Goal: Task Accomplishment & Management: Manage account settings

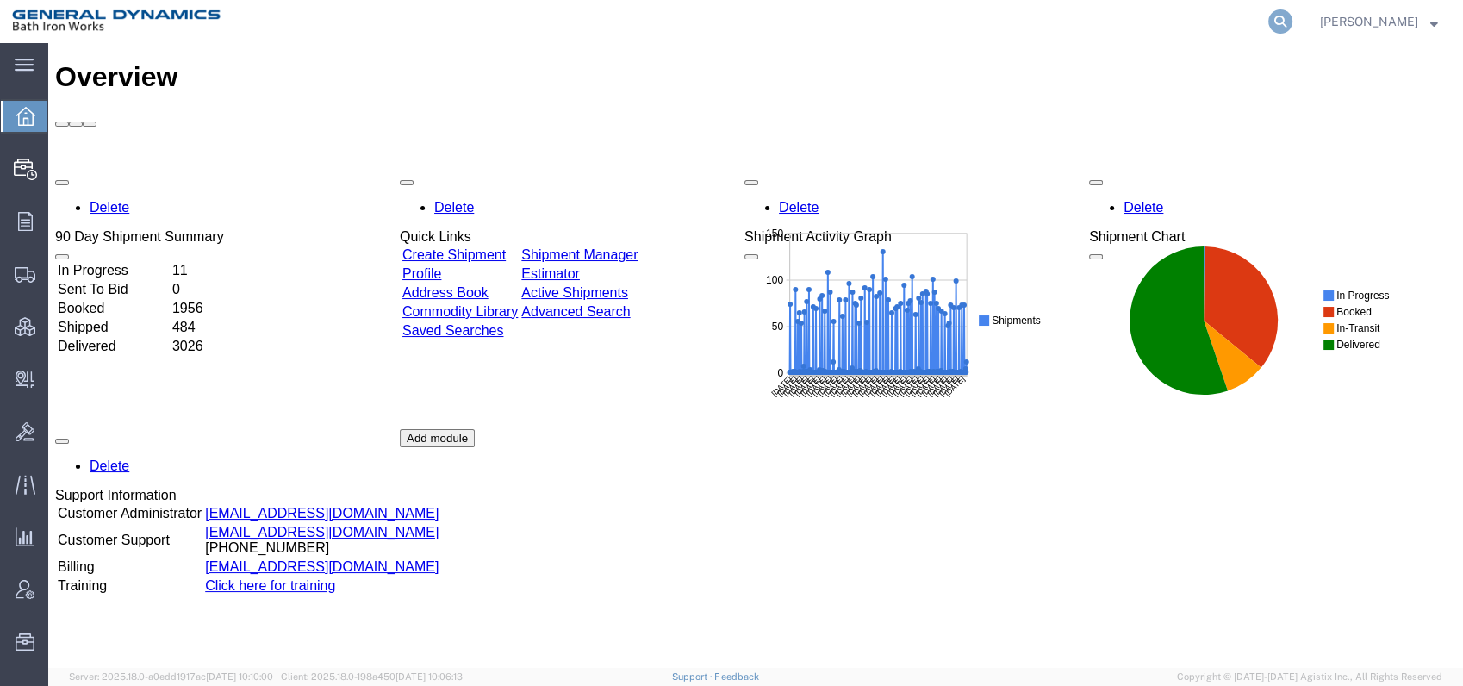
click at [1293, 22] on icon at bounding box center [1281, 21] width 24 height 24
type input "56261420"
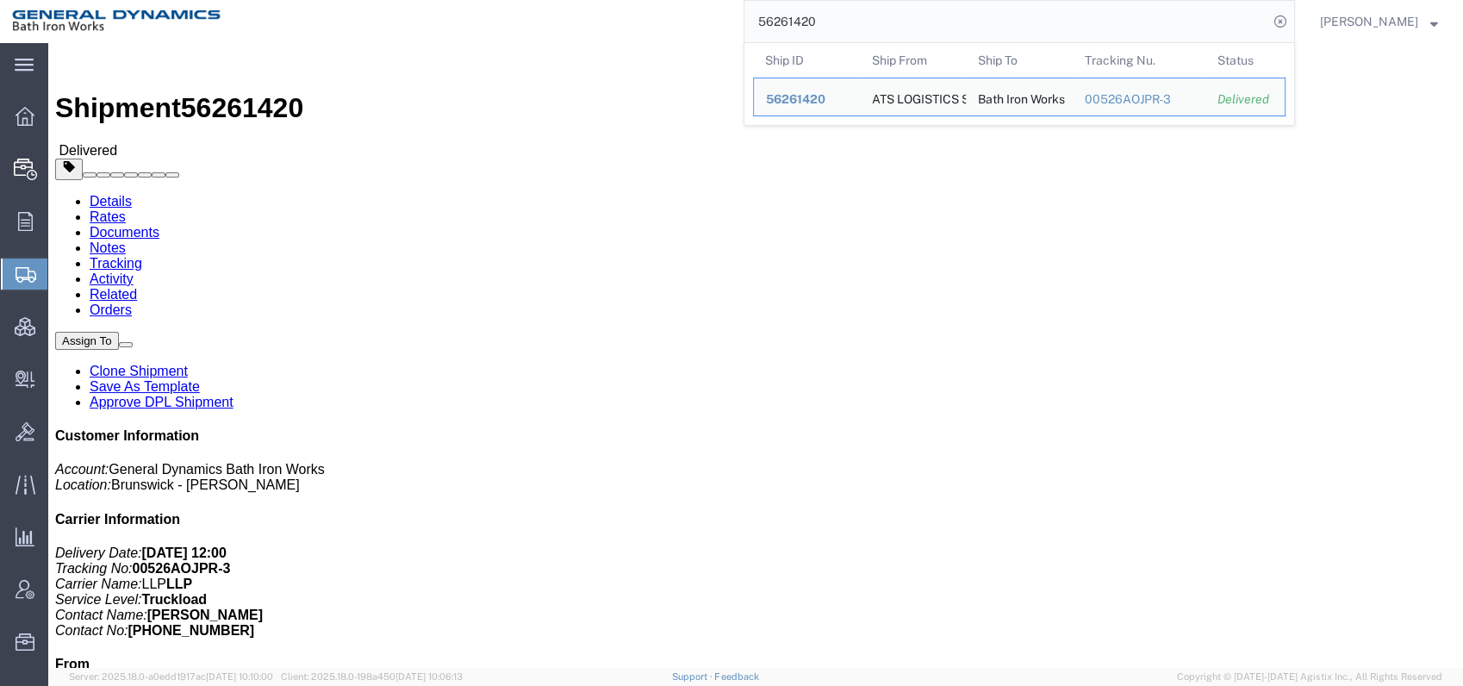
click h4 "Routing & Vehicle Information"
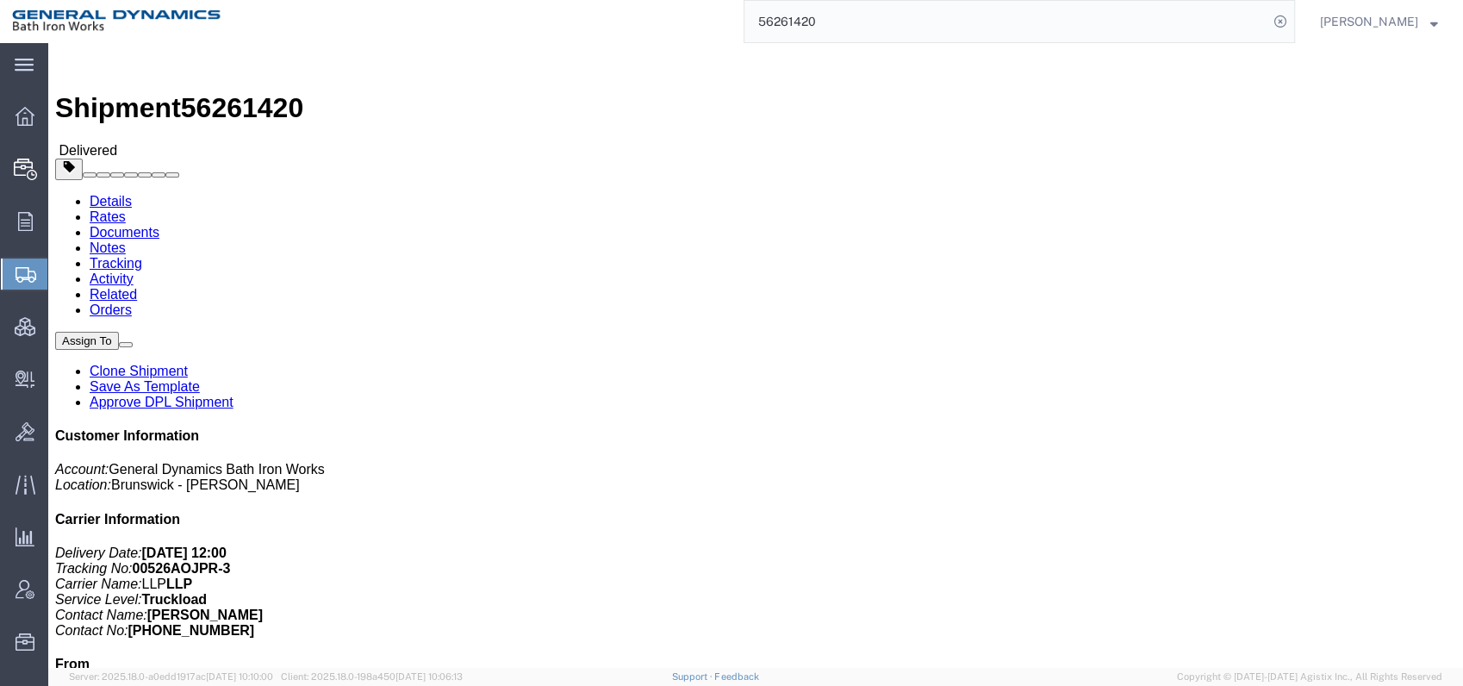
click link "Clone Shipment"
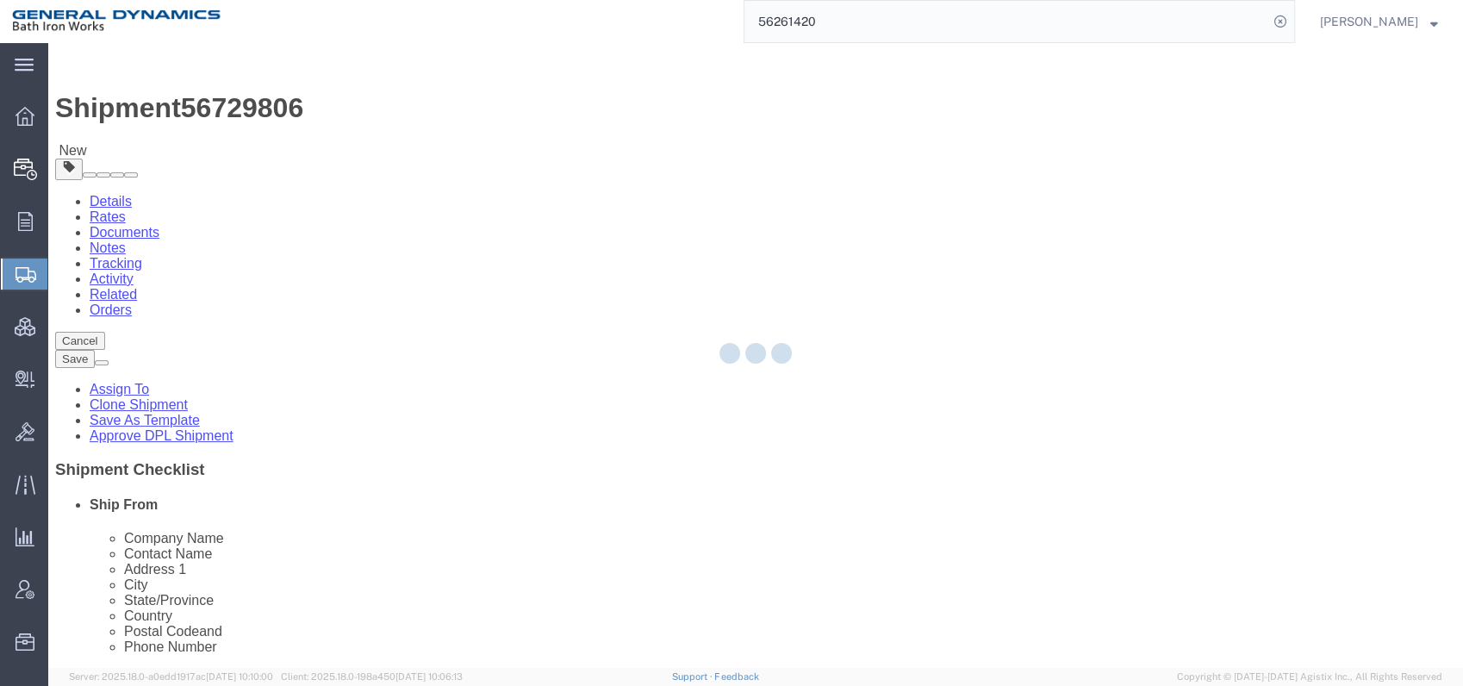
select select
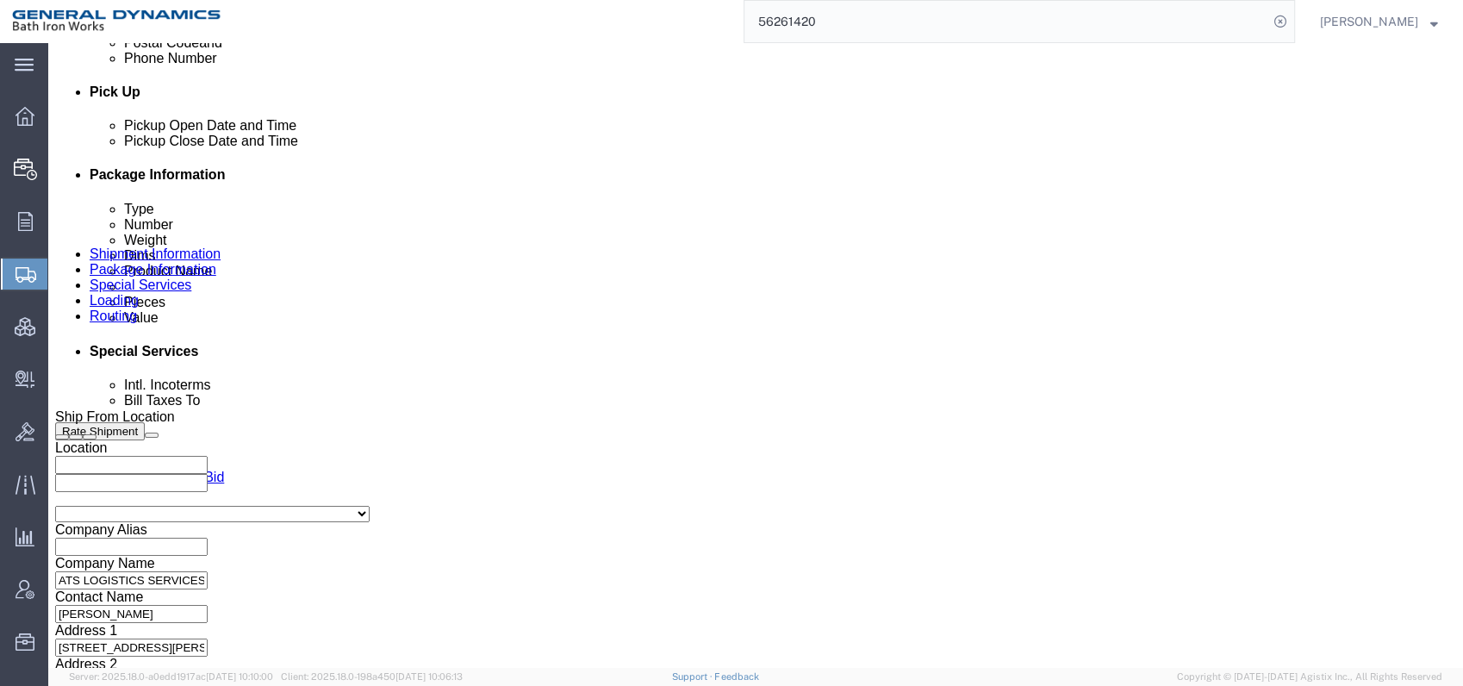
scroll to position [862, 0]
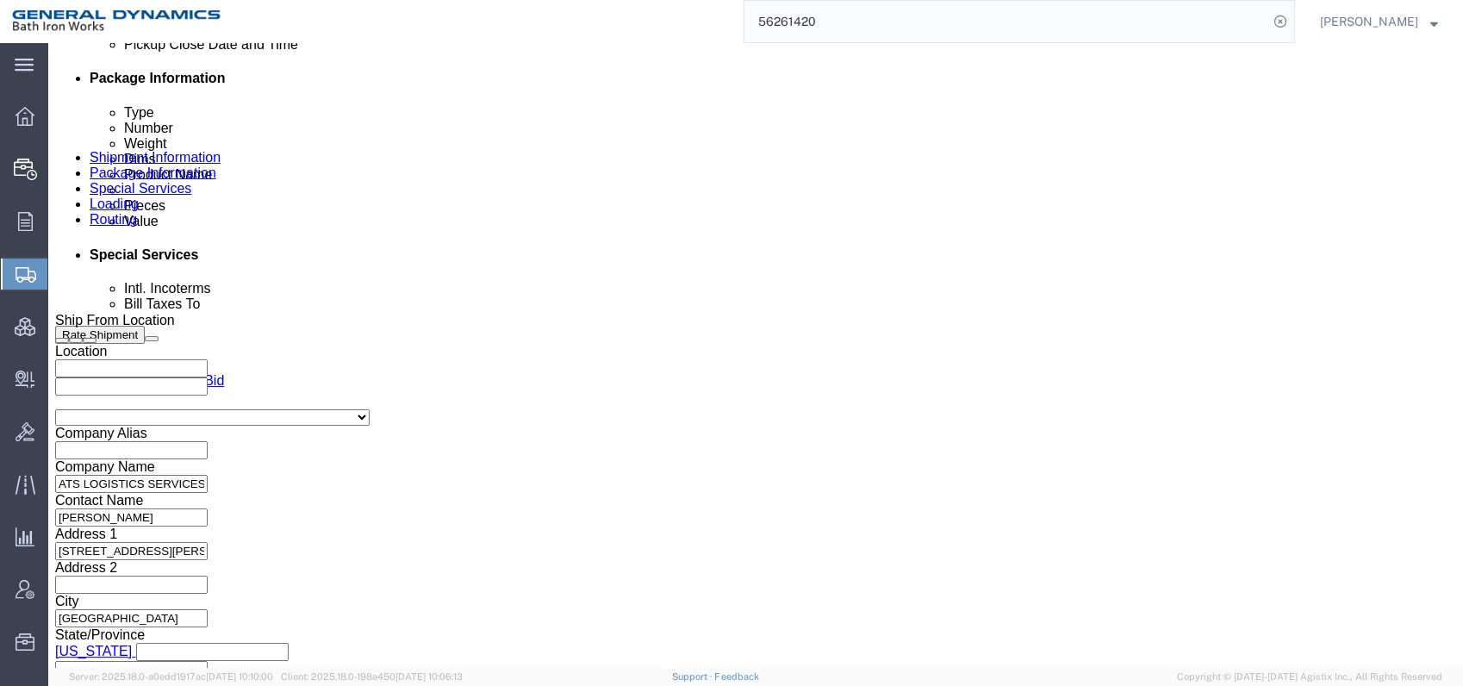
click div "[DATE] 10:14 AM"
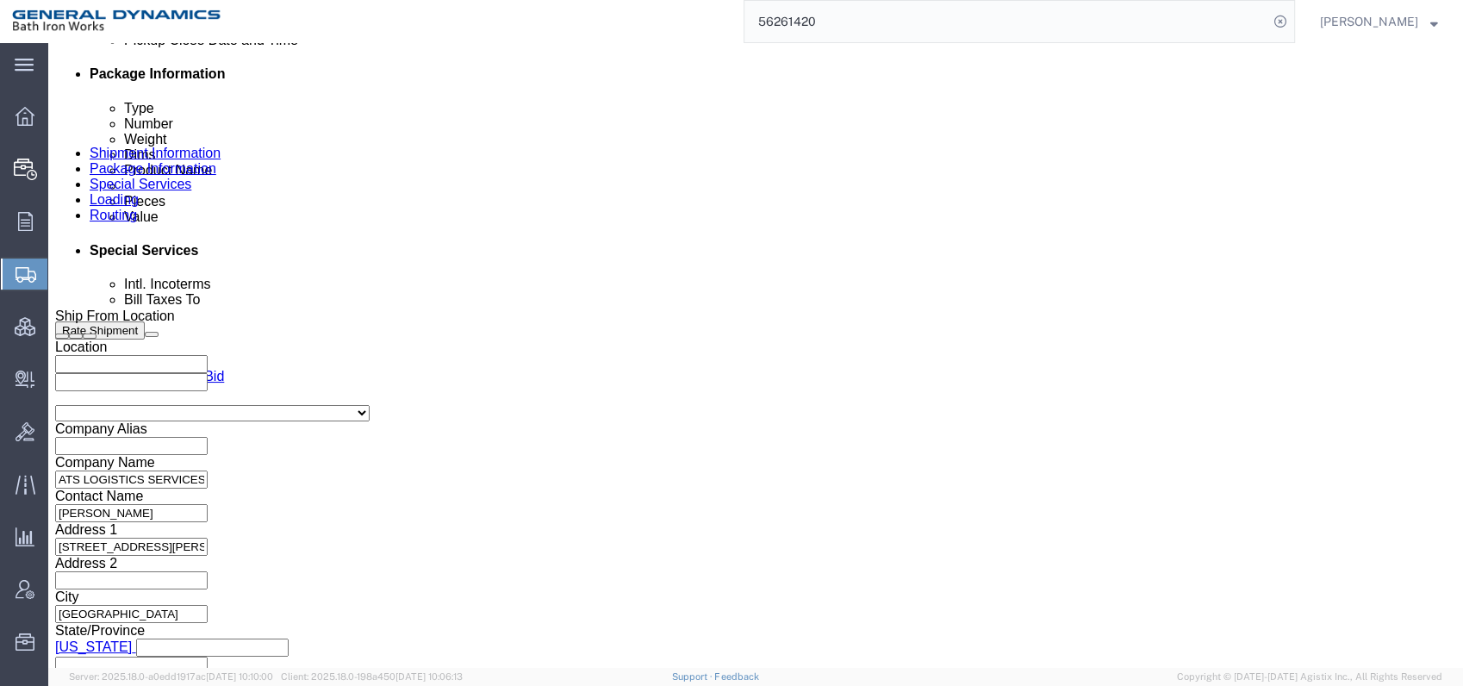
click input "10:14 AM"
click input "8:14 AM"
type input "8:00AM"
click button "Apply"
click div "[DATE] 9:00 AM"
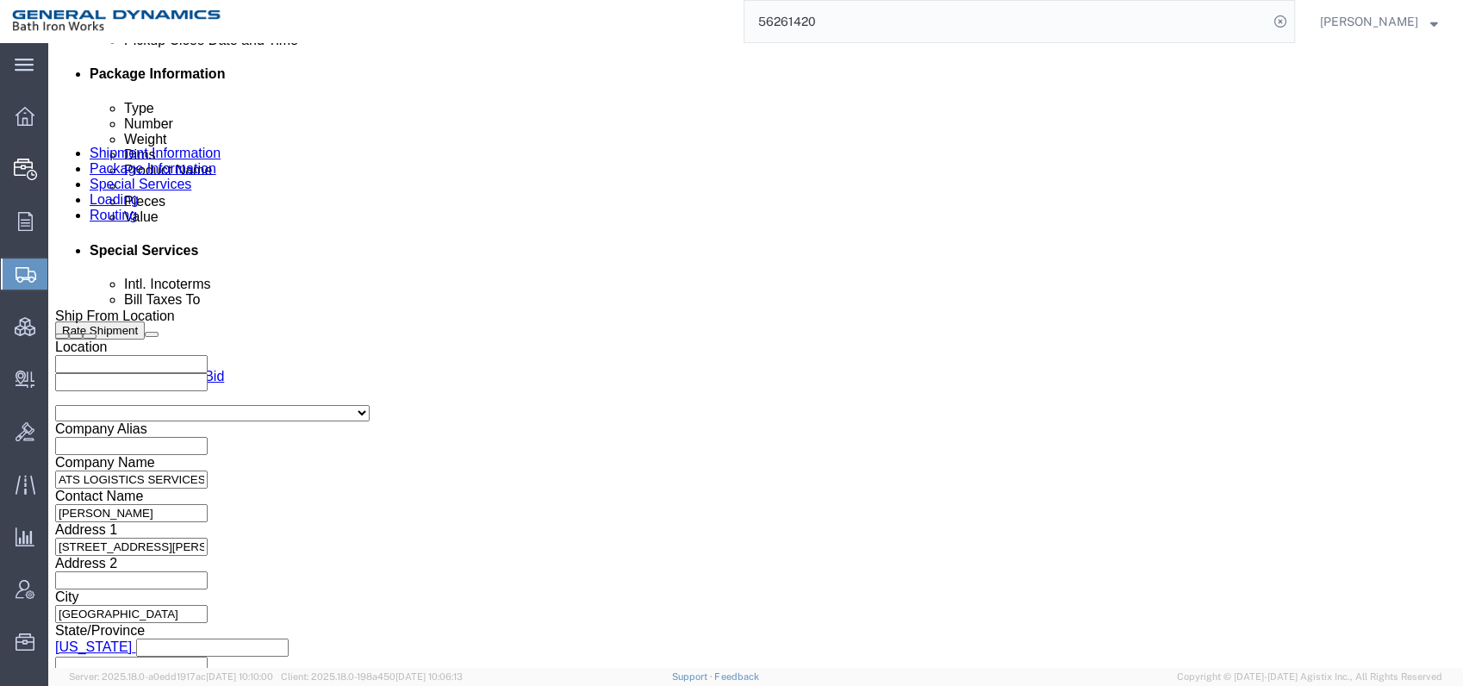
click input "3:00 AM"
type input "3:00 PM"
click button "Apply"
drag, startPoint x: 287, startPoint y: 464, endPoint x: 138, endPoint y: 467, distance: 149.1
click div "Select Account Type Activity ID Airline Appointment Number ASN Batch Request # …"
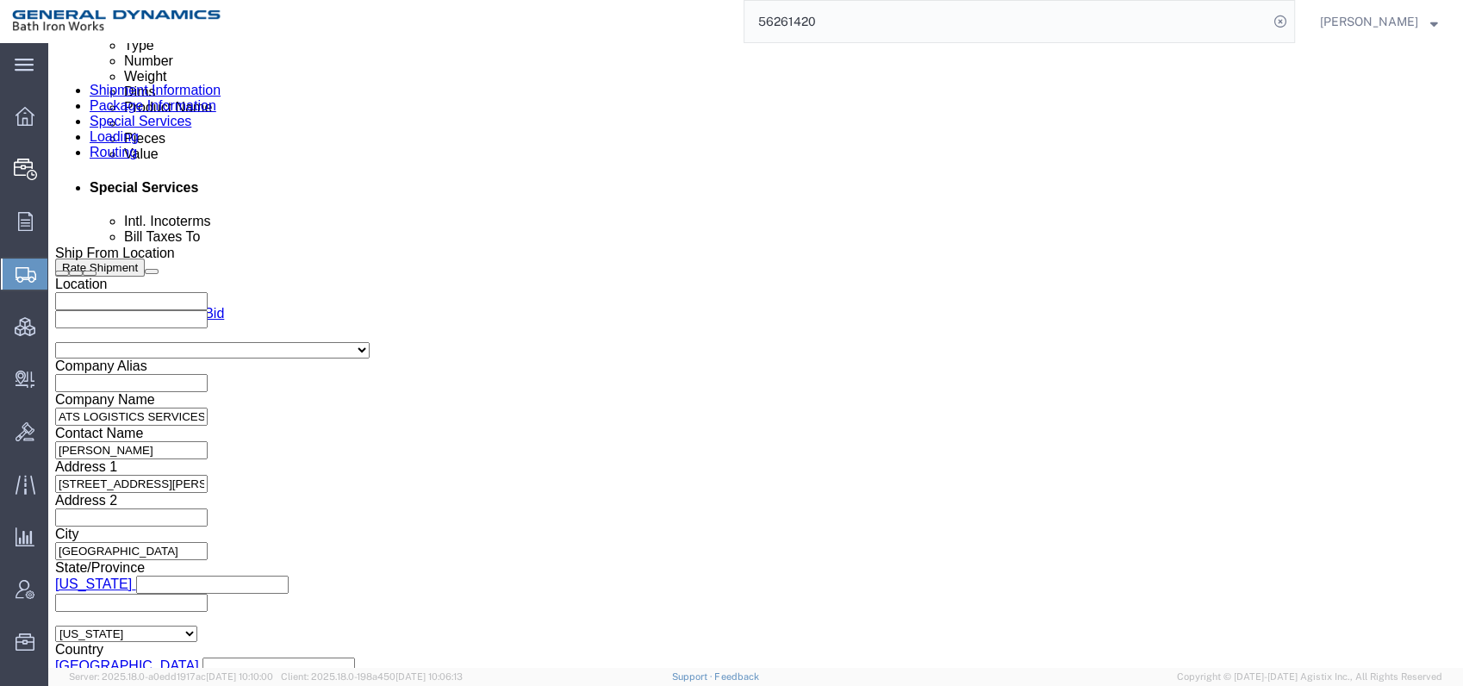
scroll to position [962, 0]
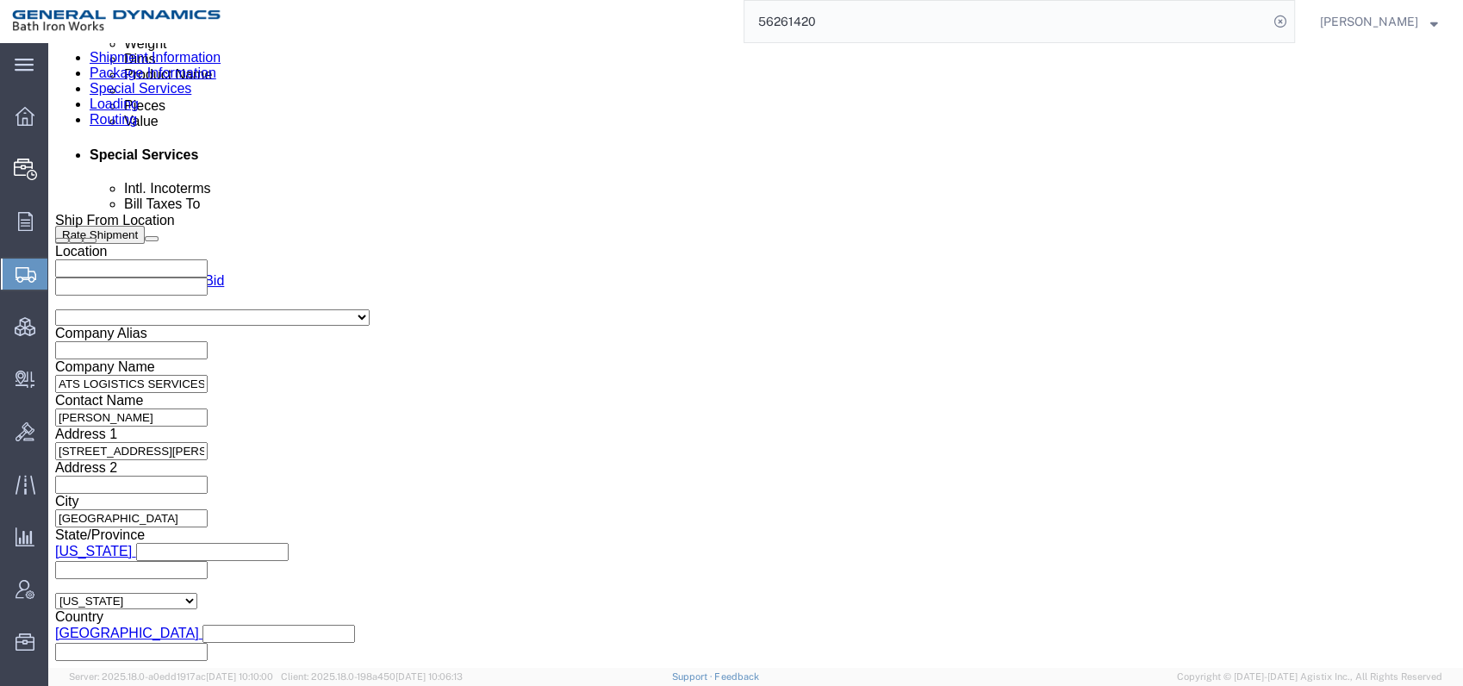
type input "00526APBSK"
click div
click button "Apply"
click div "[DATE] 4:00 PM"
type input "7:00 AM"
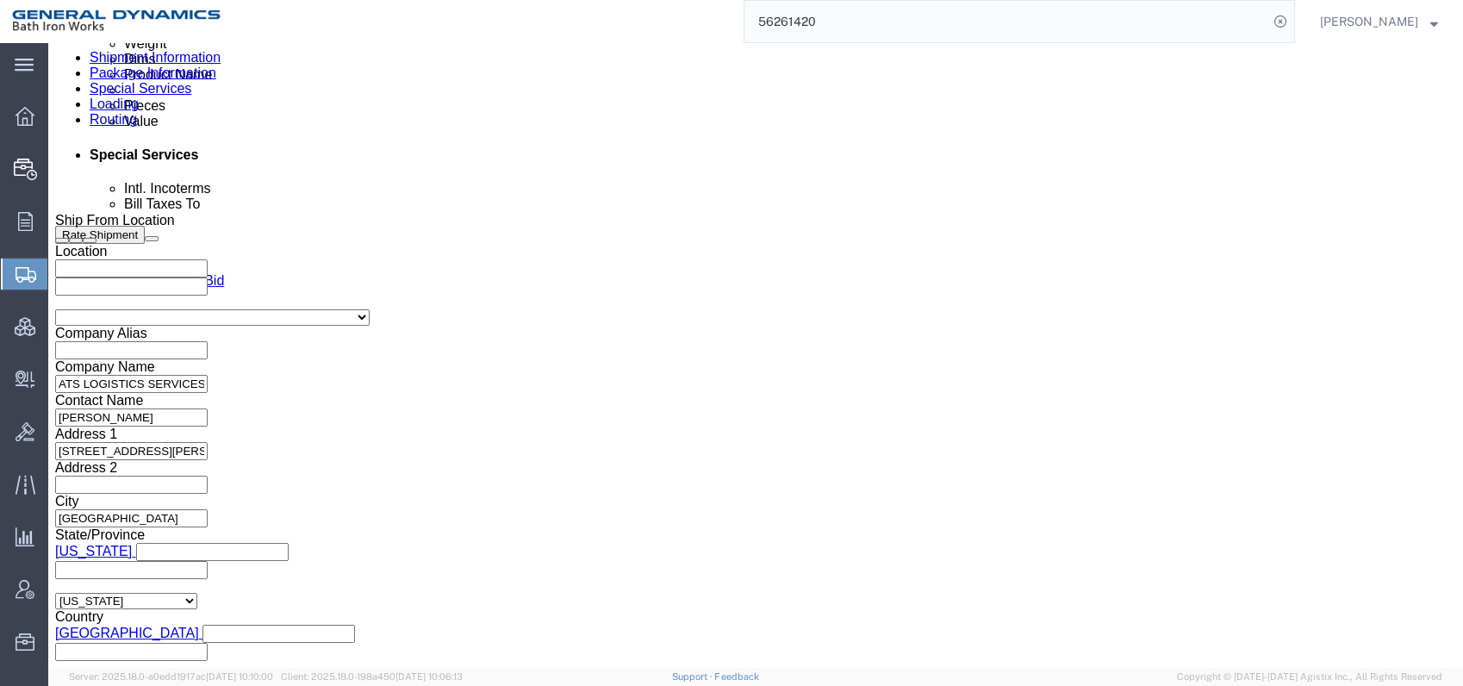
click button "Apply"
click div
type input "3:00 PM"
click button "Apply"
drag, startPoint x: 576, startPoint y: 371, endPoint x: 467, endPoint y: 371, distance: 108.6
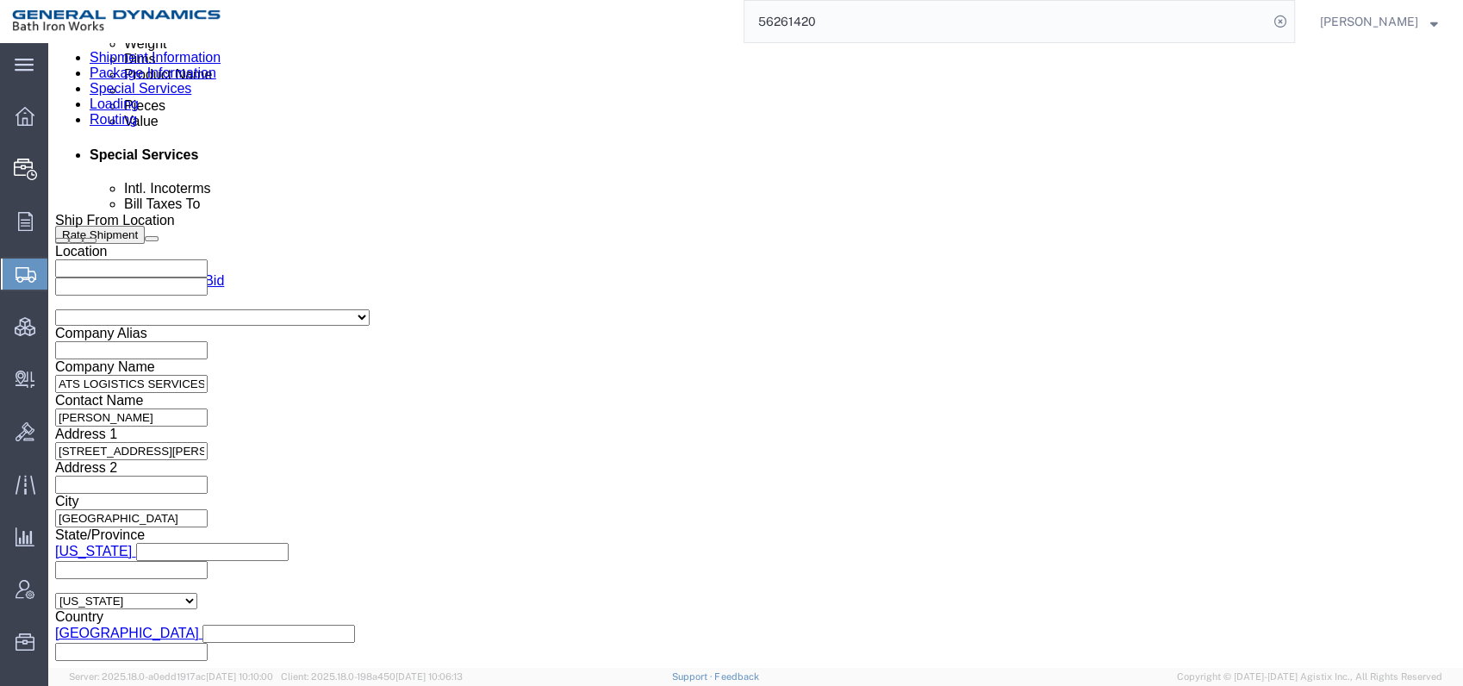
click div "Select Account Type Activity ID Airline Appointment Number ASN Batch Request # …"
click select "Select Account Type Activity ID Airline Appointment Number ASN Batch Request # …"
select select
click select "Select Account Type Activity ID Airline Appointment Number ASN Batch Request # …"
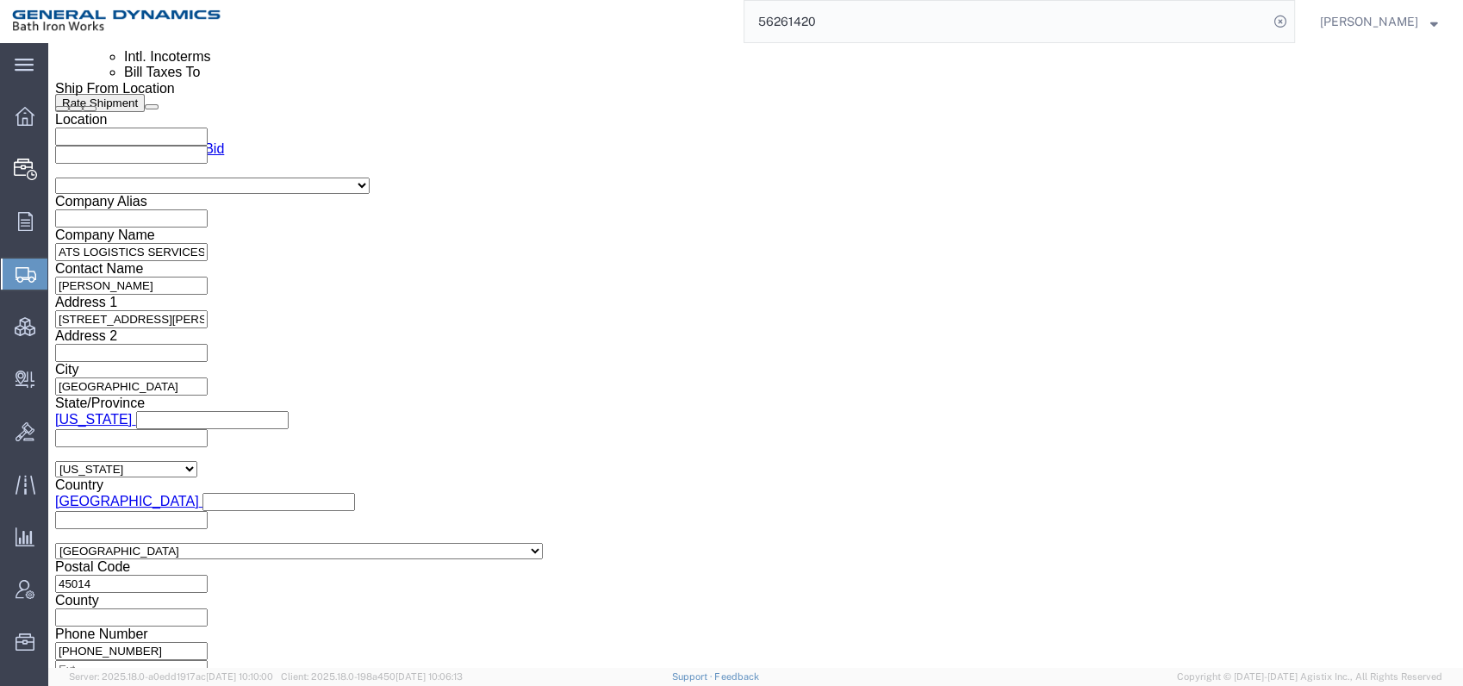
scroll to position [1128, 0]
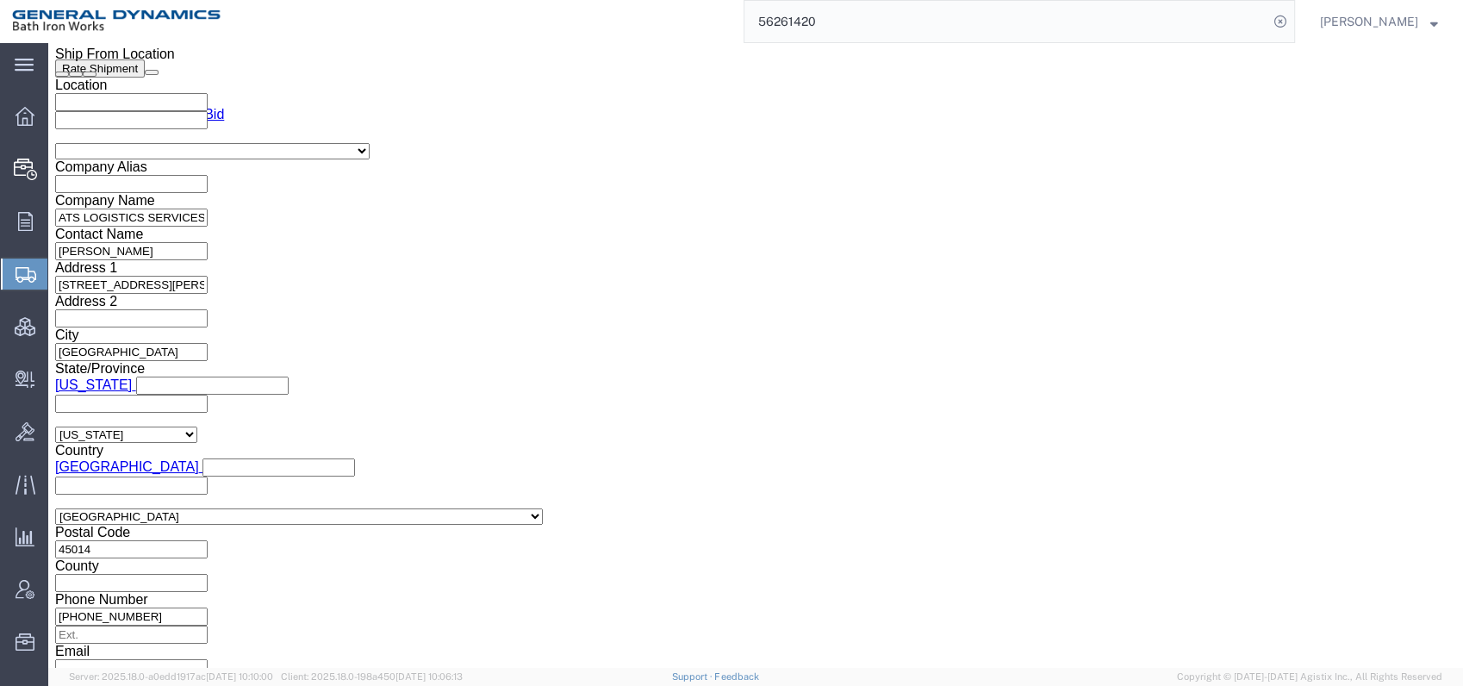
click icon
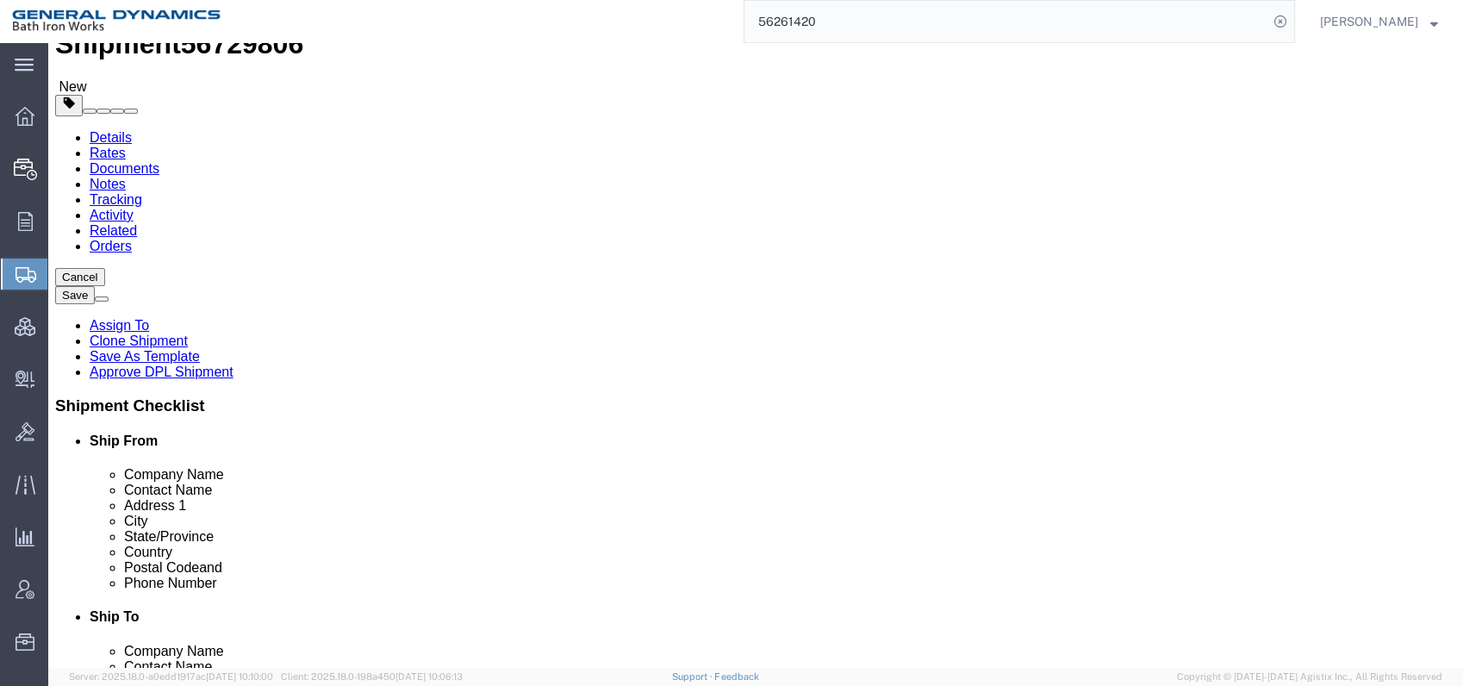
click icon
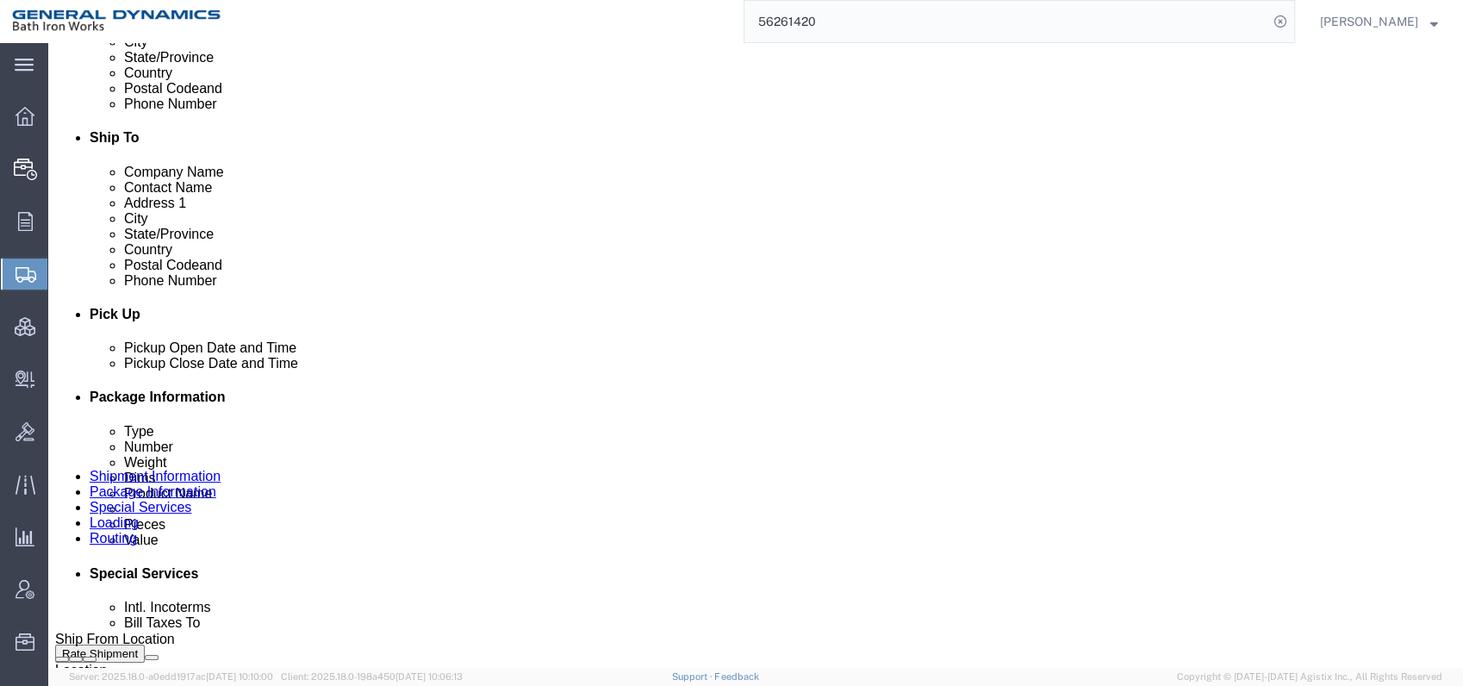
scroll to position [830, 0]
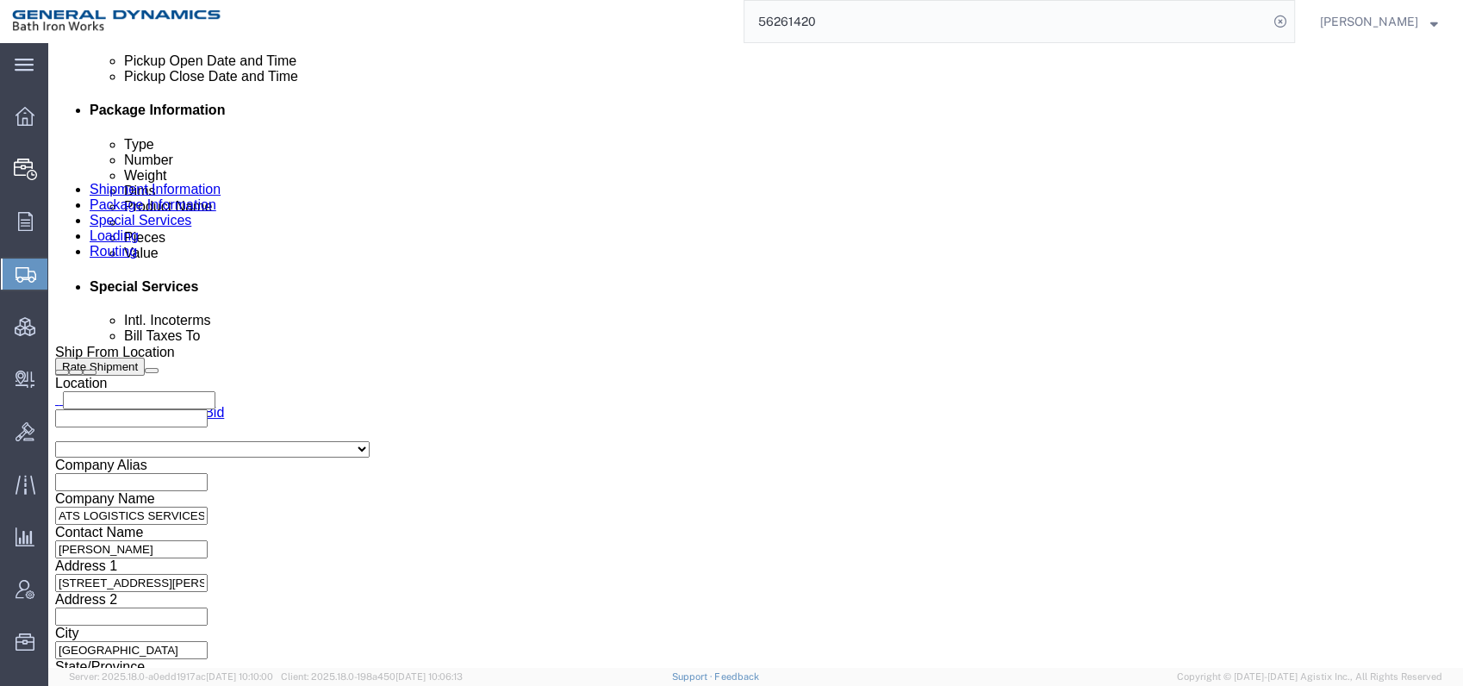
click select "Select Recipient Account Sender/Shipper Third Party Account"
select select "RCPN"
click select "Select Recipient Account Sender/Shipper Third Party Account"
type input "Bath Iron Works"
type input "[STREET_ADDRESS][US_STATE]"
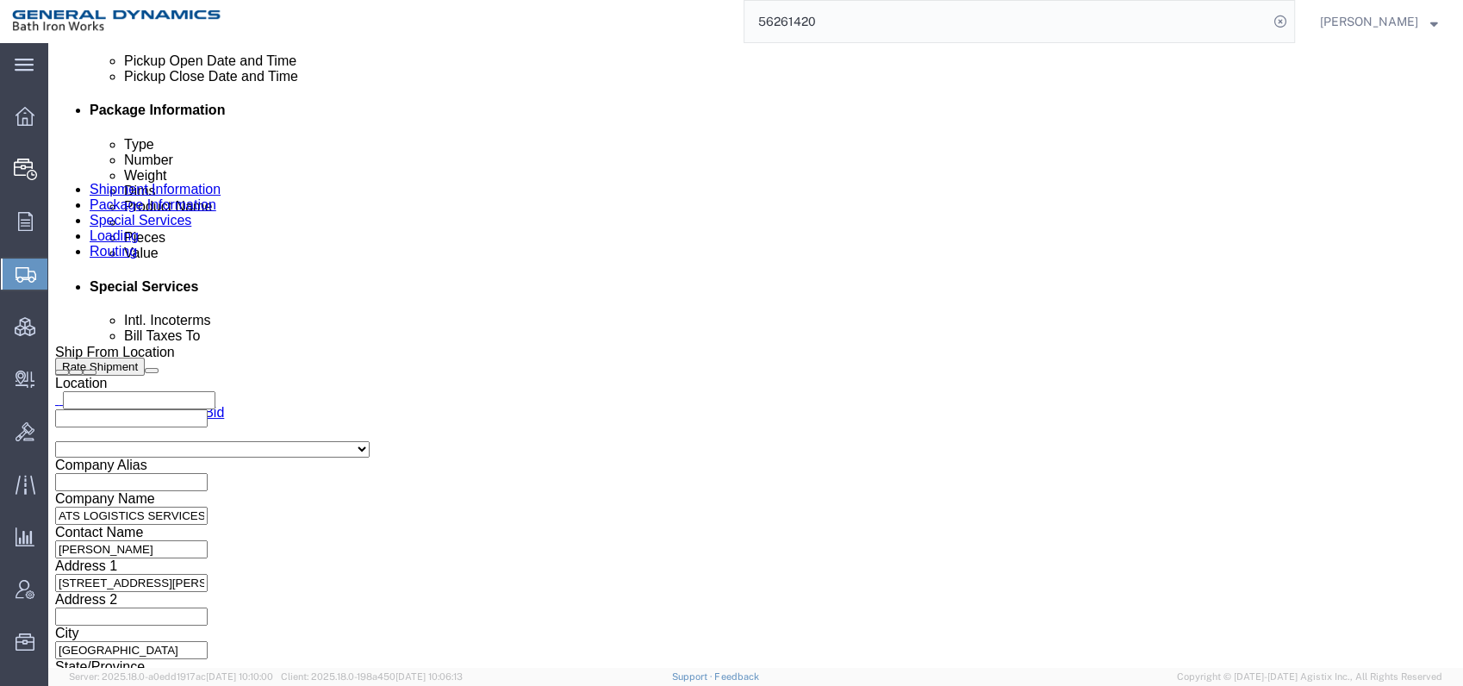
select select "US"
select select "ME"
type input "[PHONE_NUMBER]"
type input "[PERSON_NAME]"
type input "Bath"
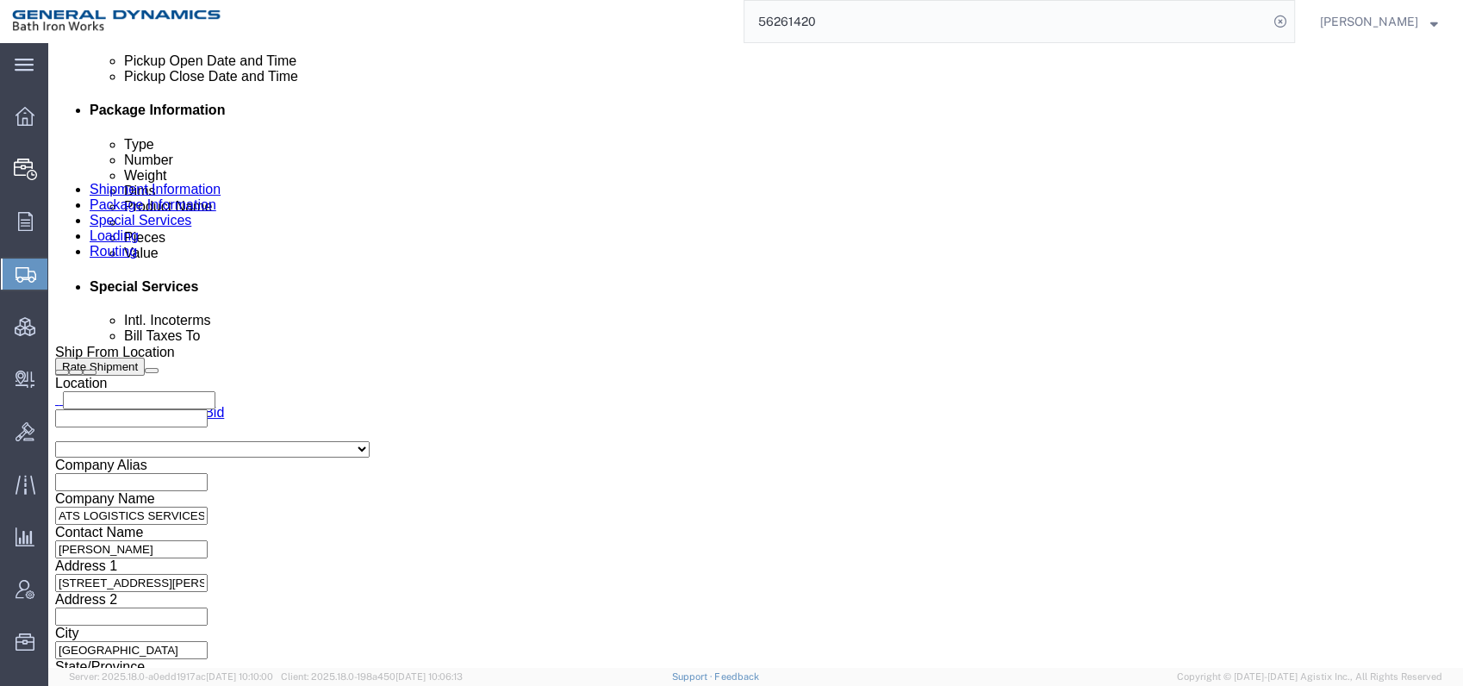
type input "04530"
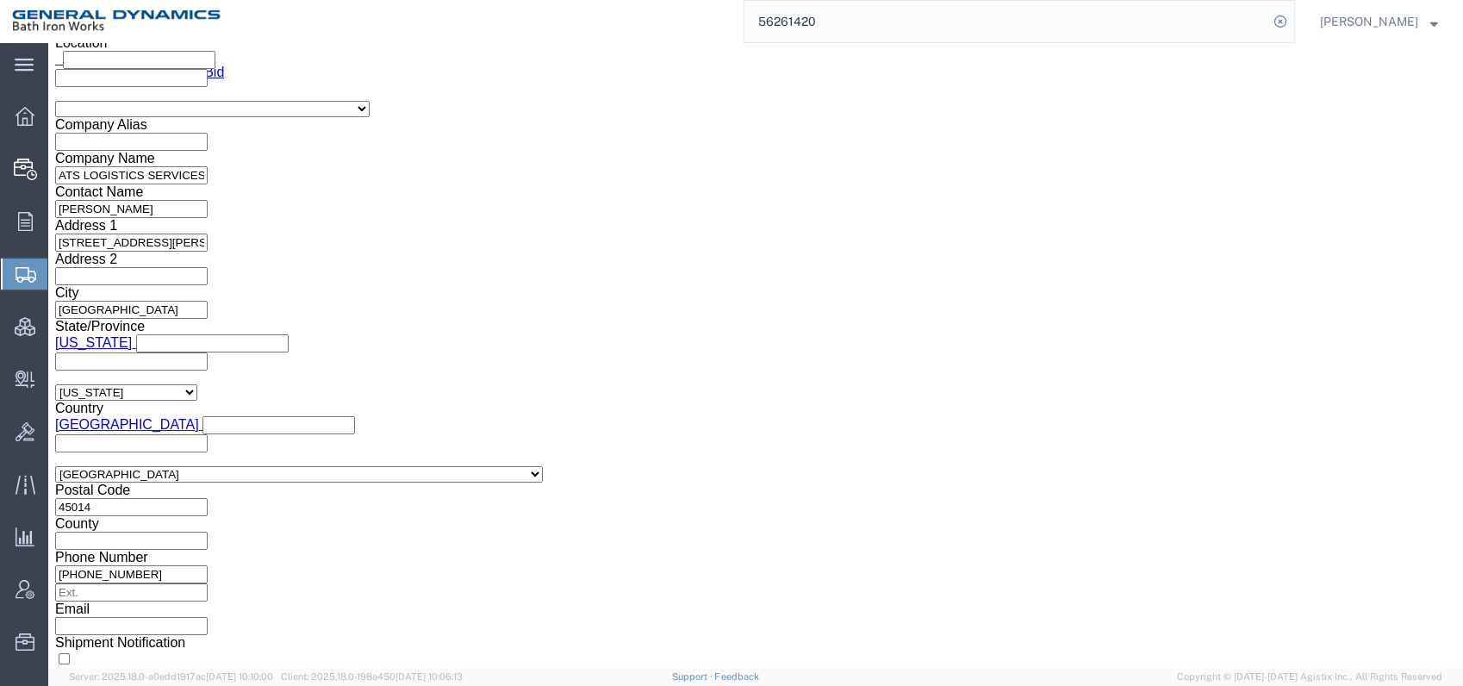
scroll to position [1405, 0]
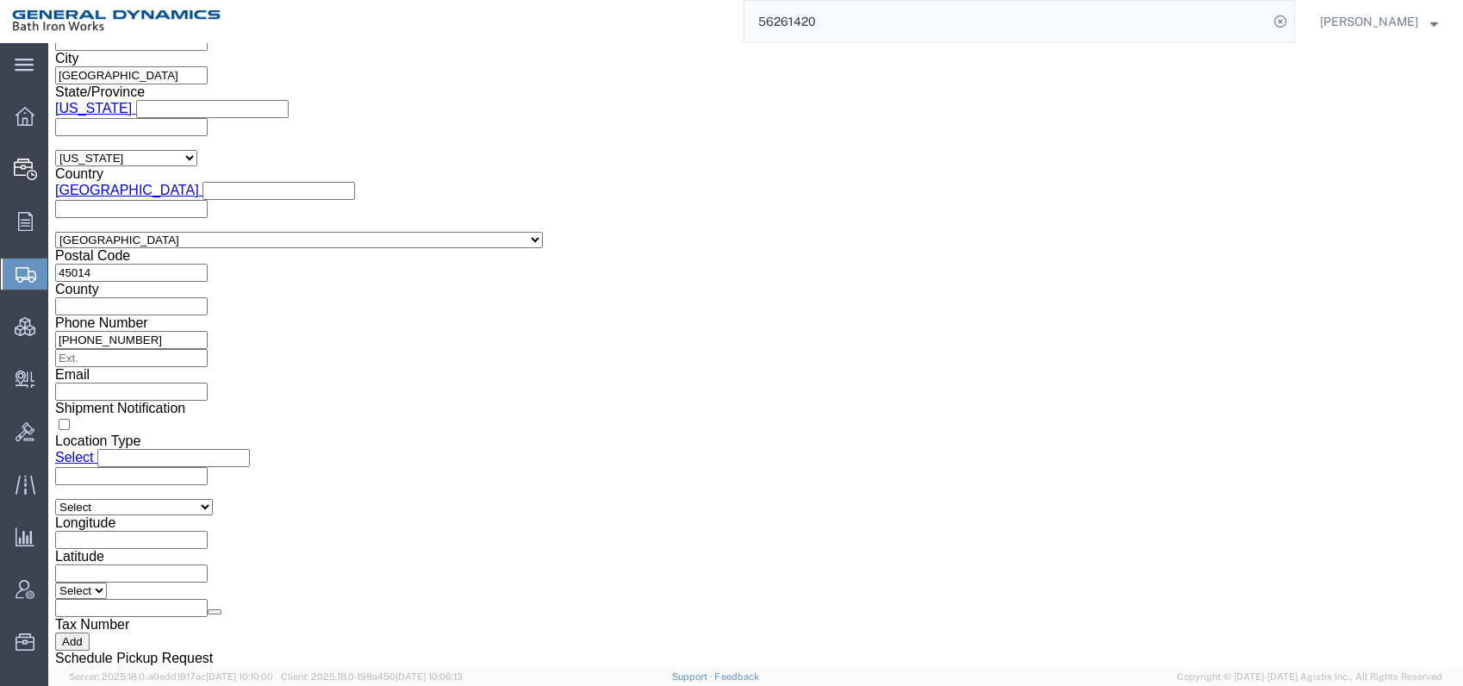
click button "Rate Shipment"
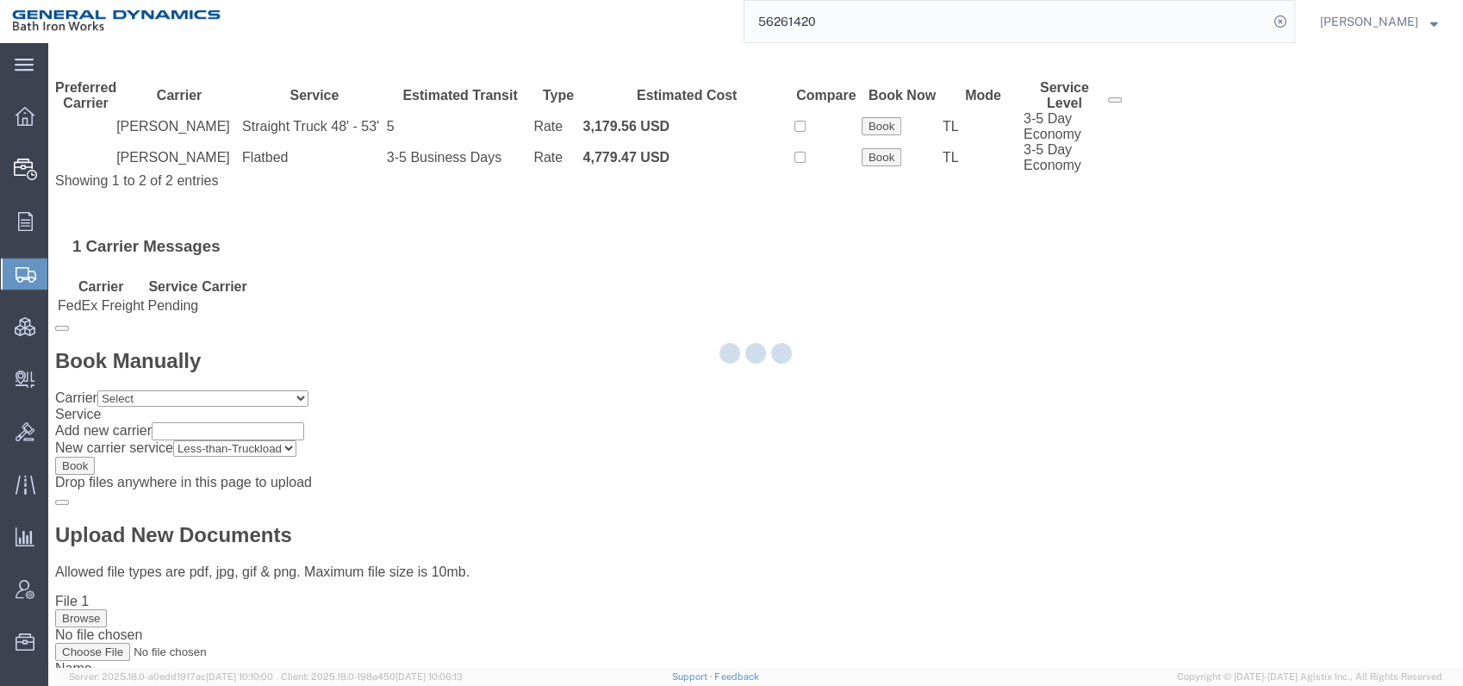
scroll to position [0, 0]
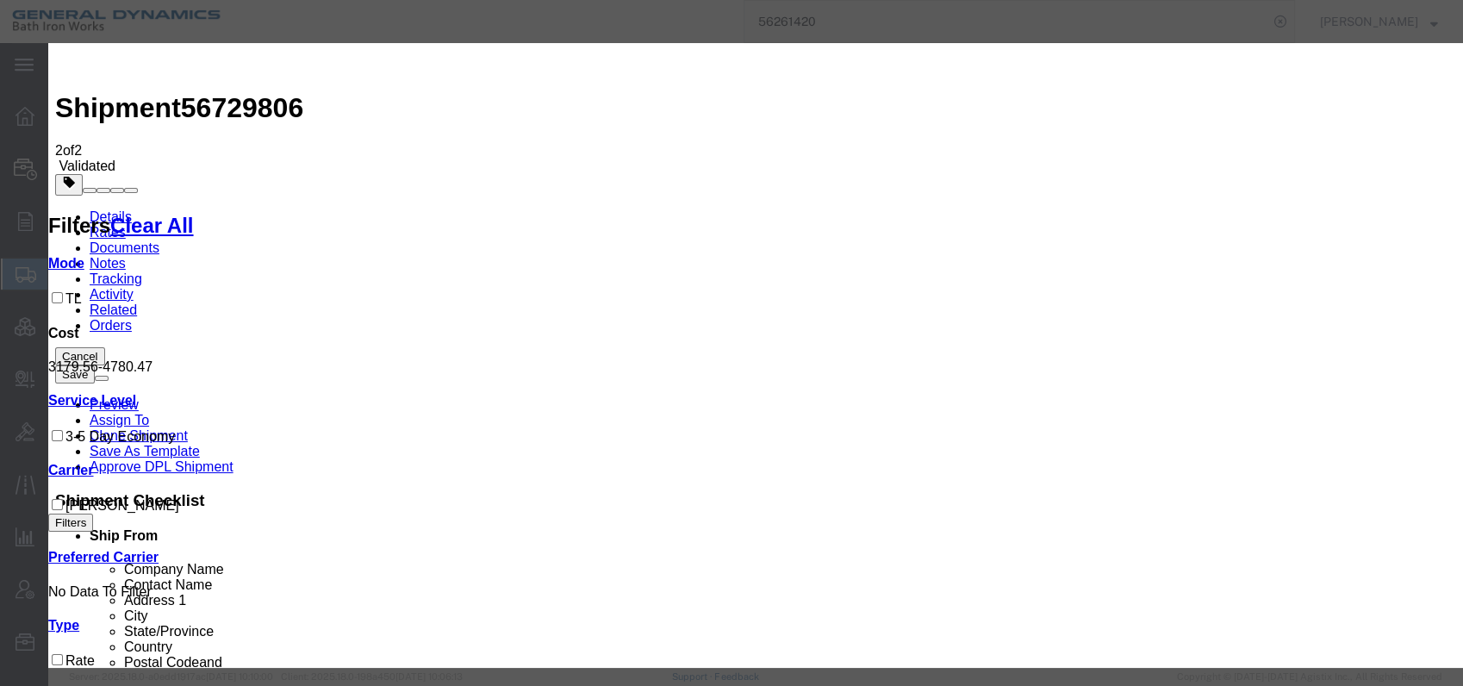
select select "6922"
select select "16774"
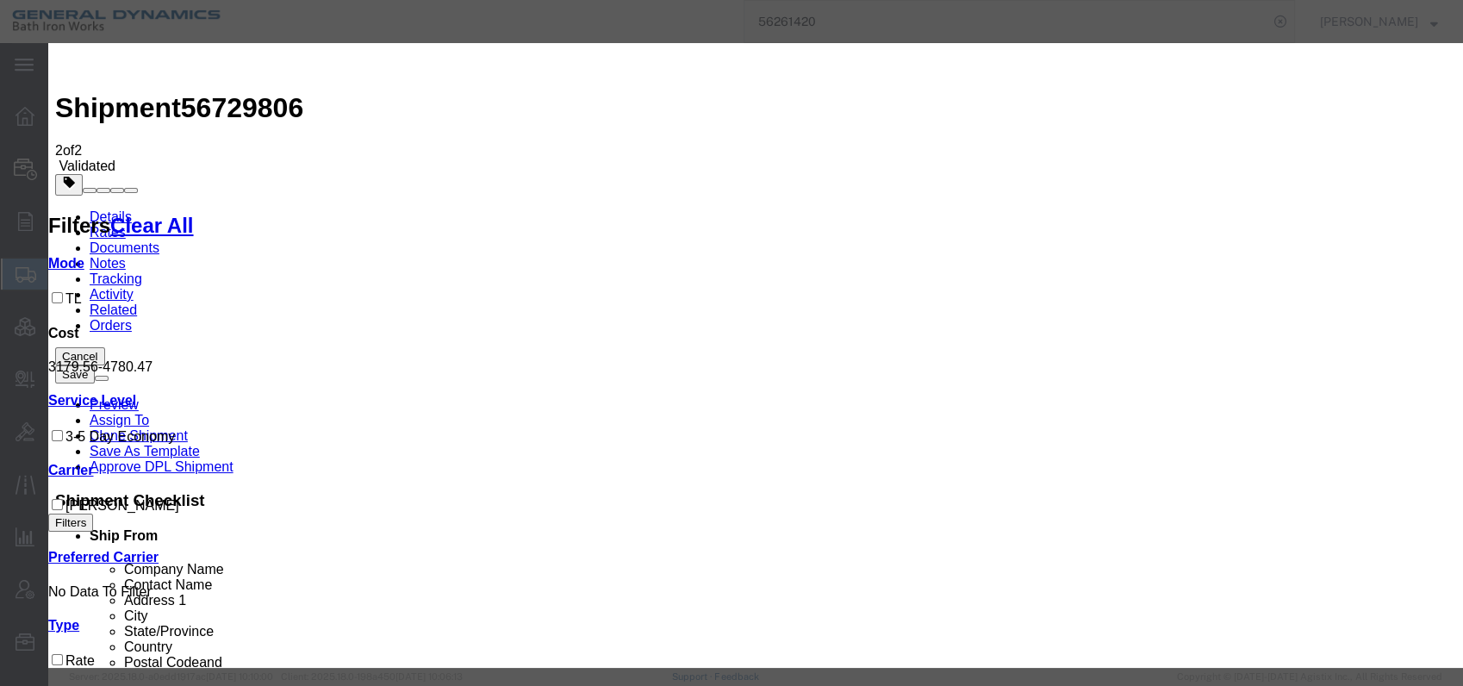
type input "00526APBSK-1"
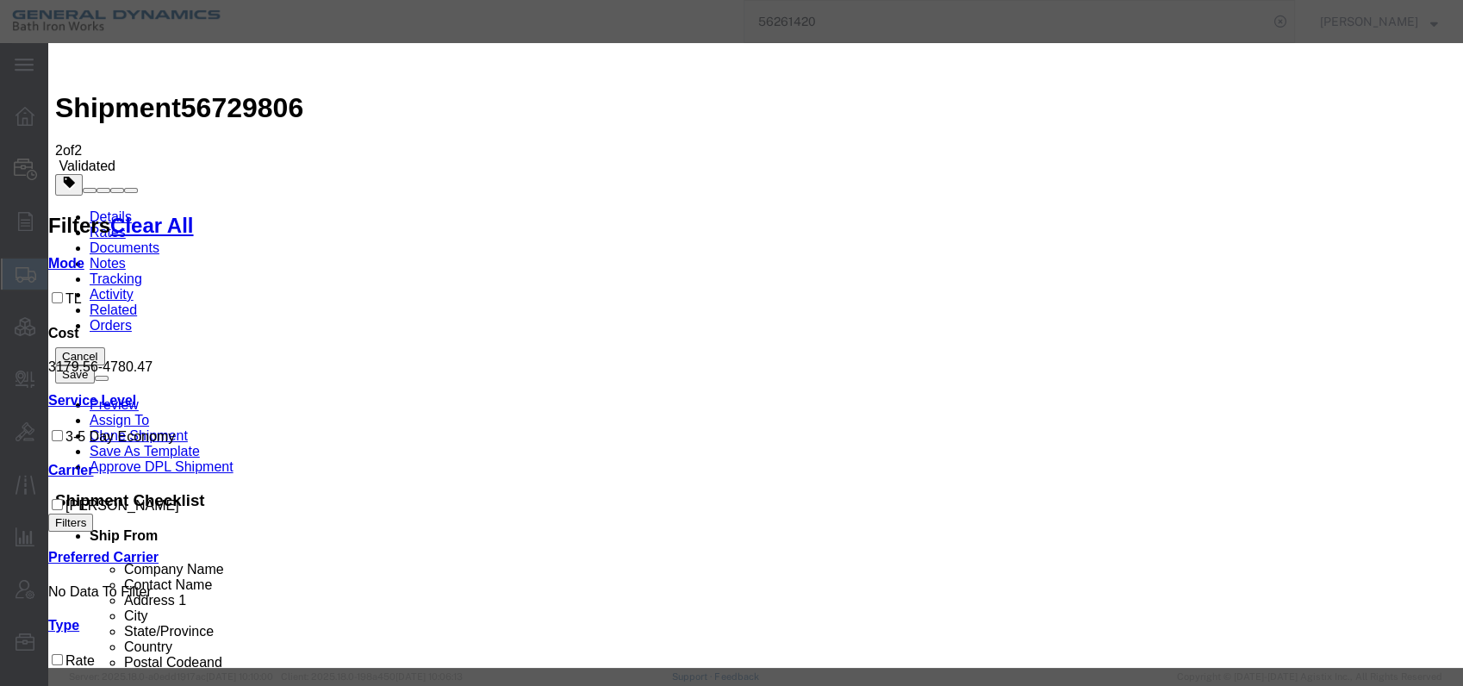
type input "[PERSON_NAME]"
type input "[PHONE_NUMBER]"
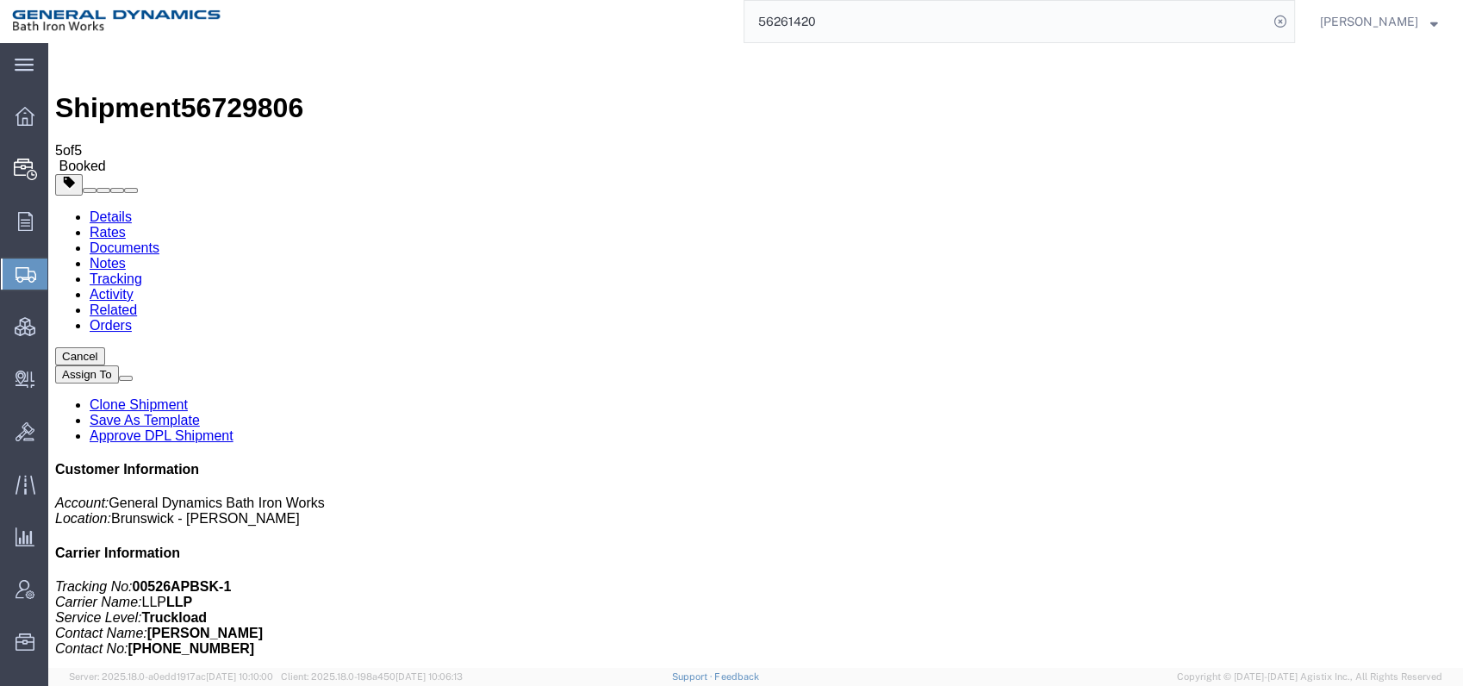
click at [106, 209] on link "Details" at bounding box center [111, 216] width 42 height 15
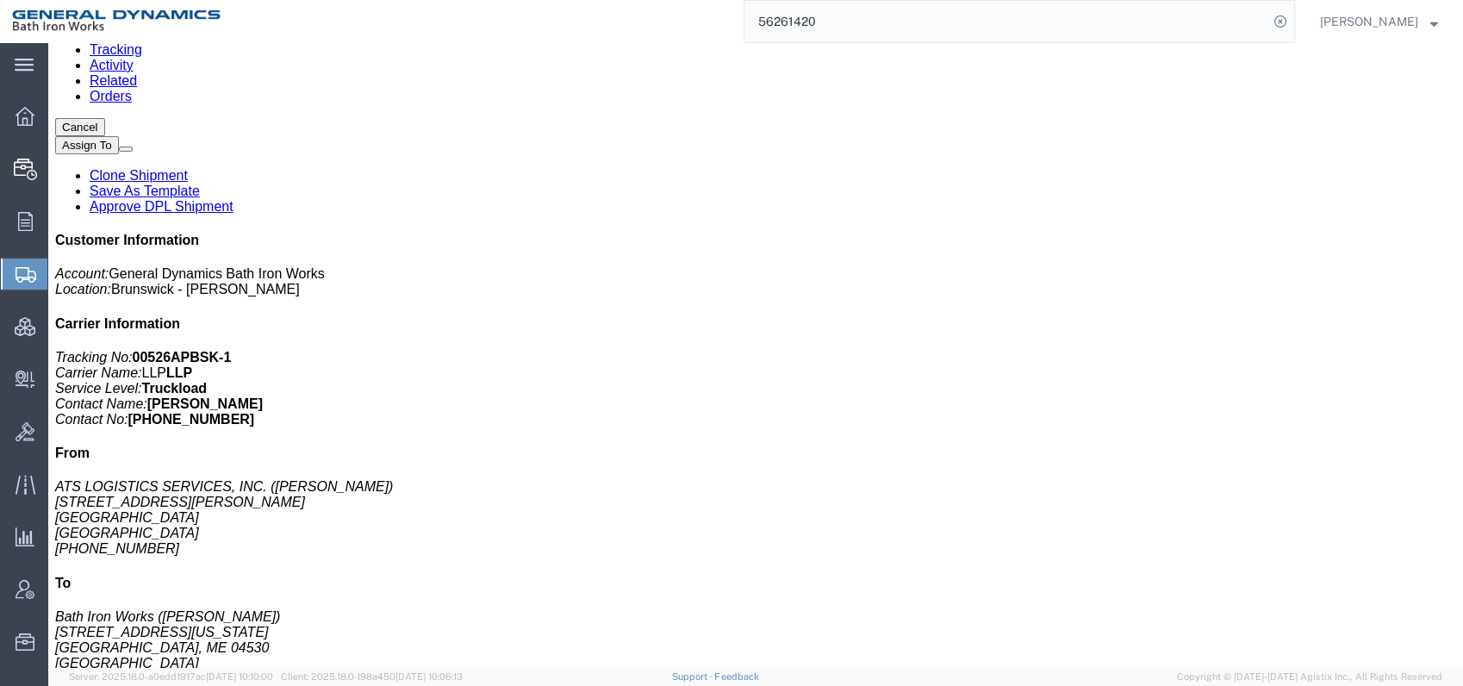
scroll to position [287, 0]
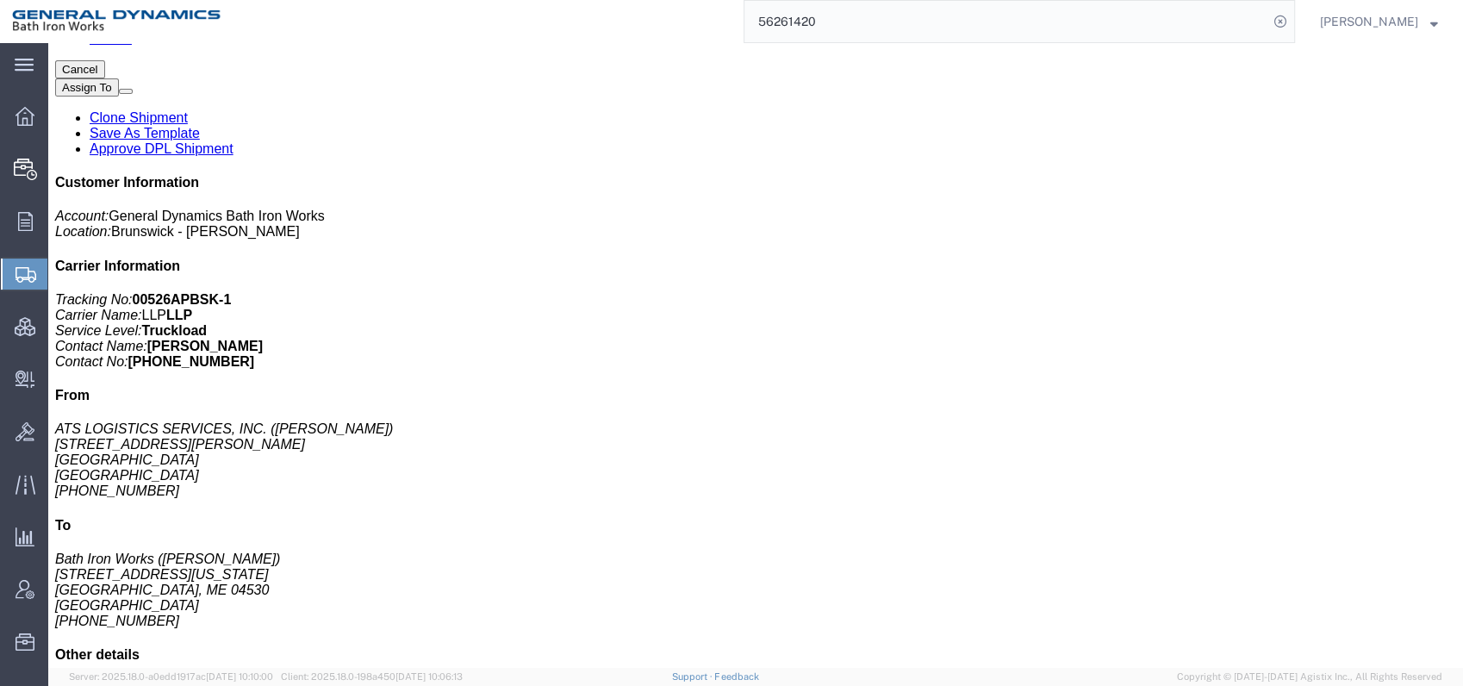
click span "button"
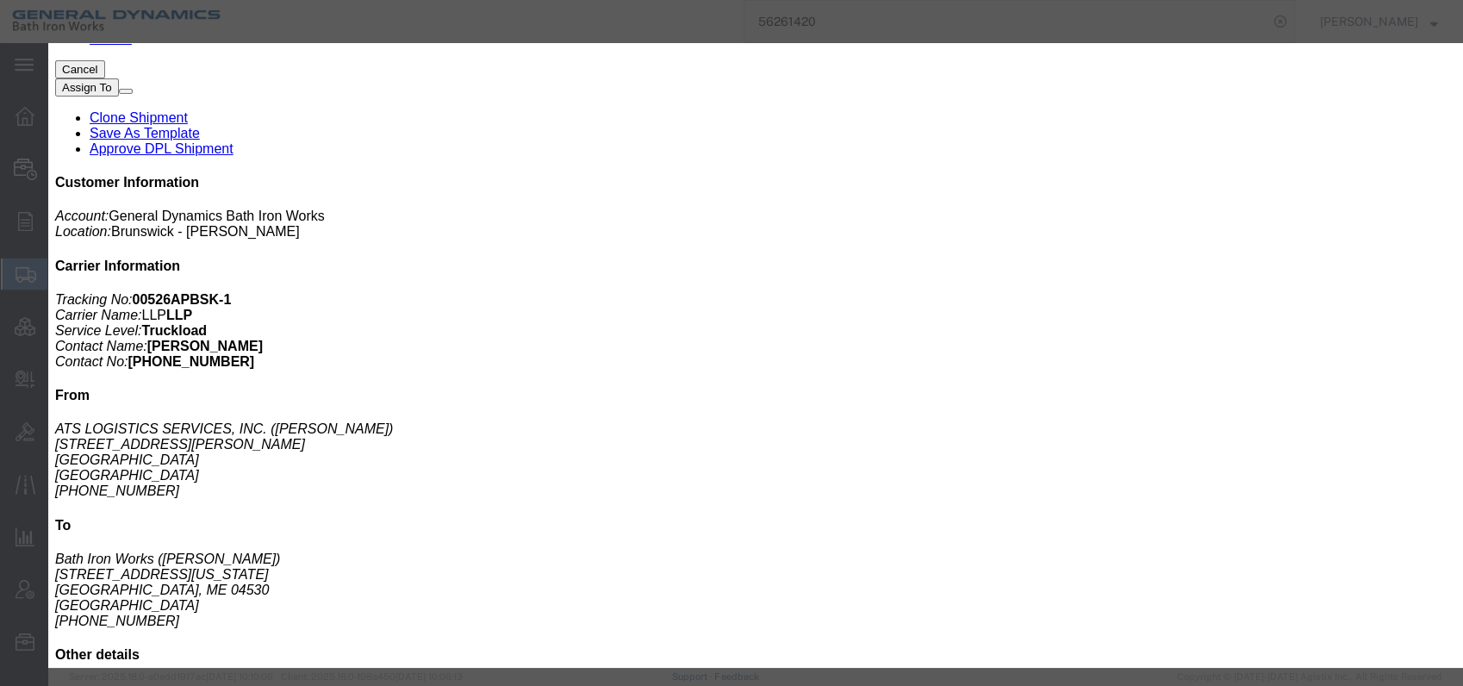
click button "Yes"
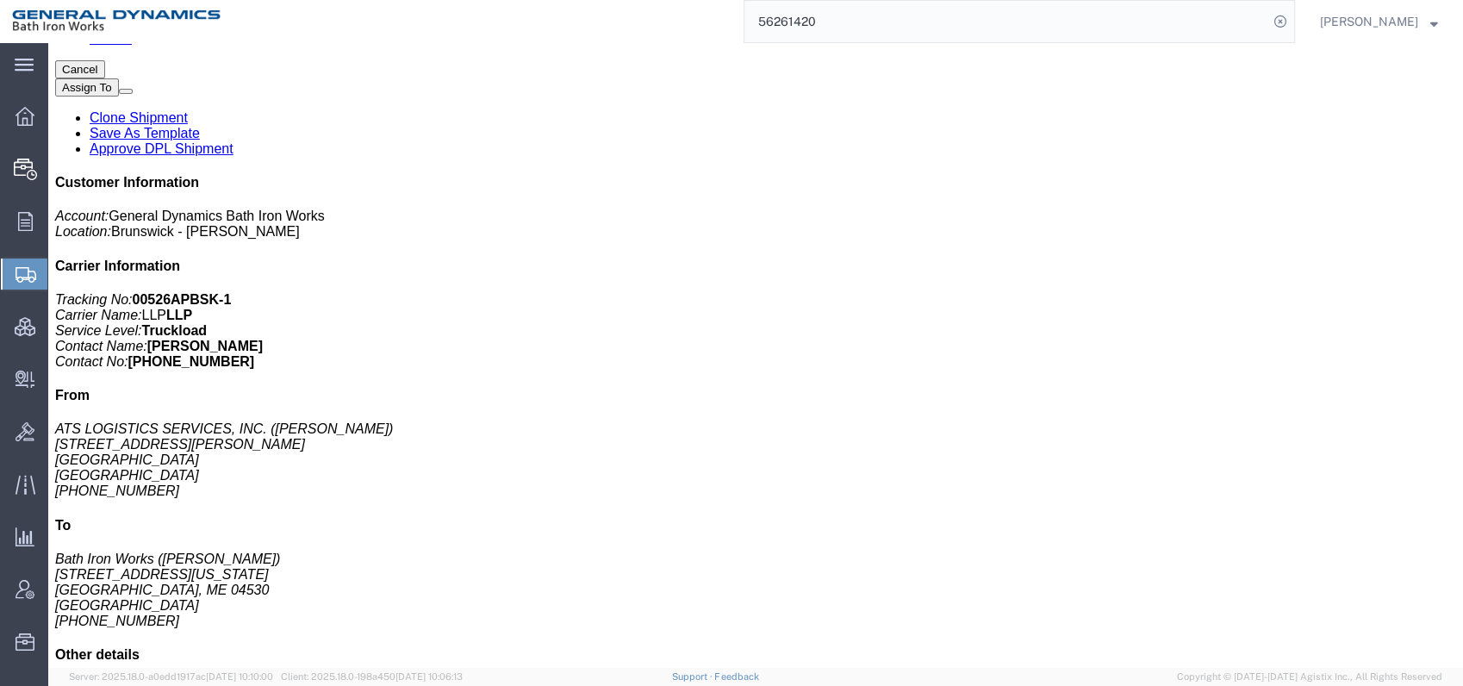
click span "button"
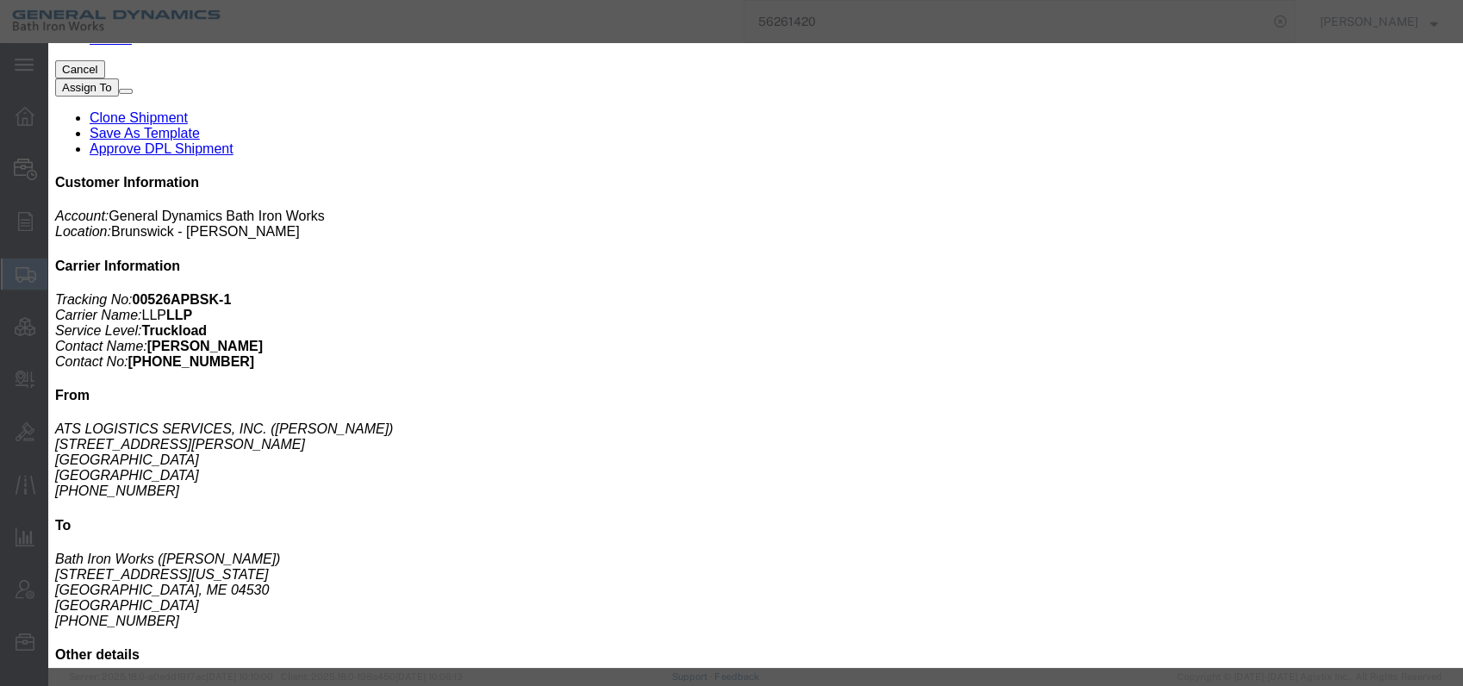
click button "Yes"
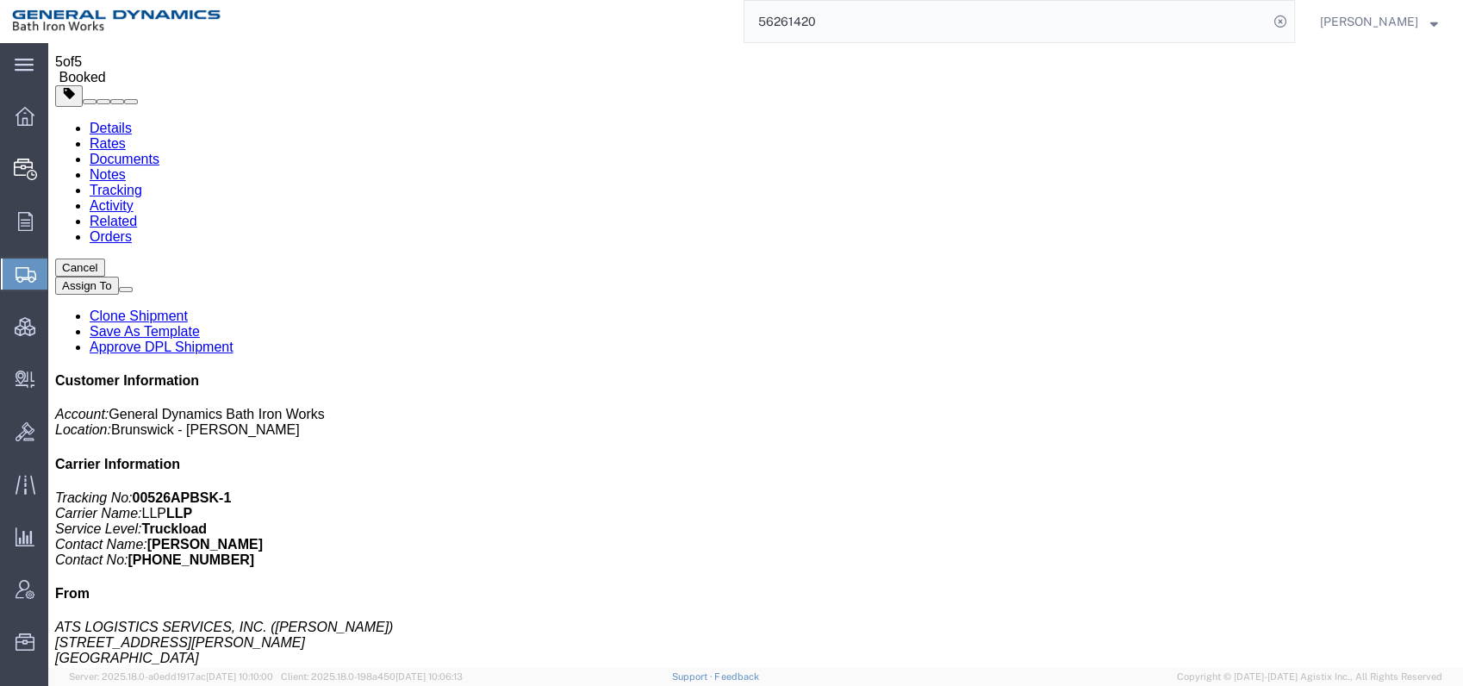
scroll to position [0, 0]
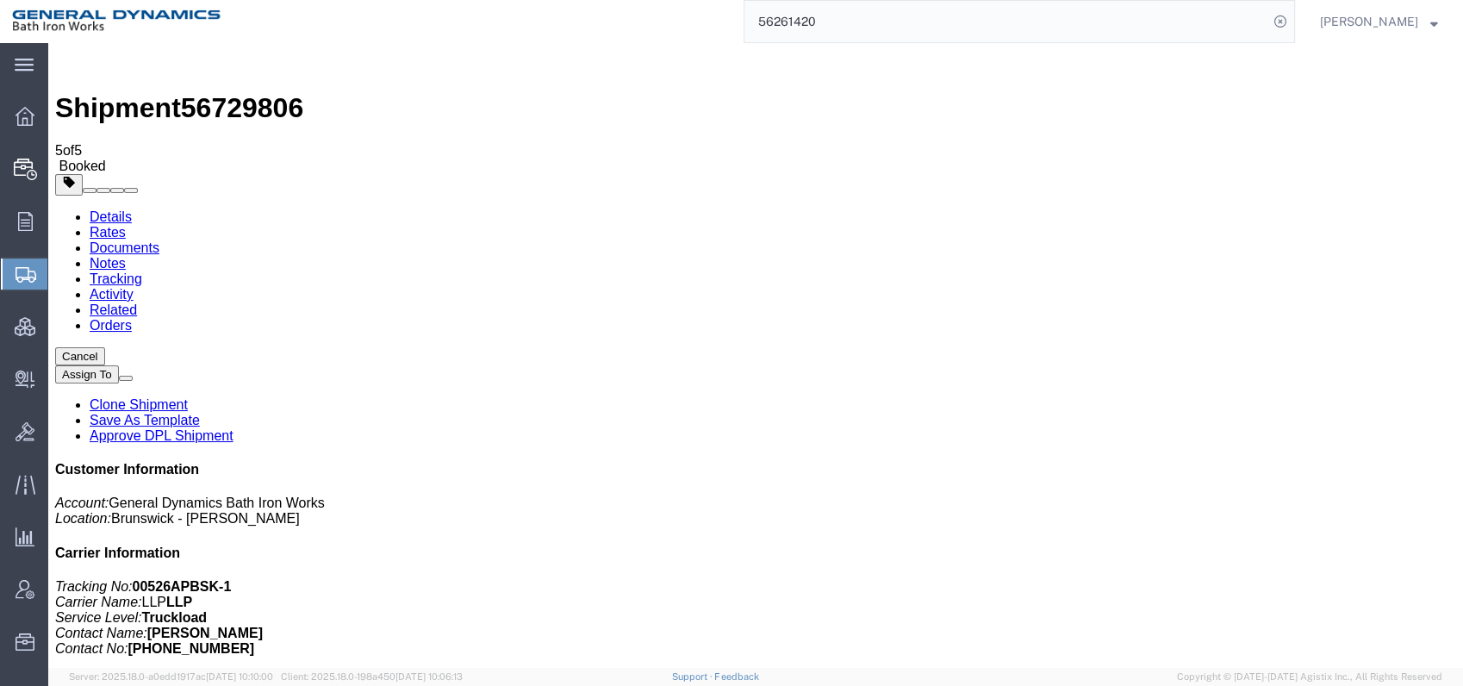
click link "Documents"
click at [188, 397] on link "Clone Shipment" at bounding box center [139, 404] width 98 height 15
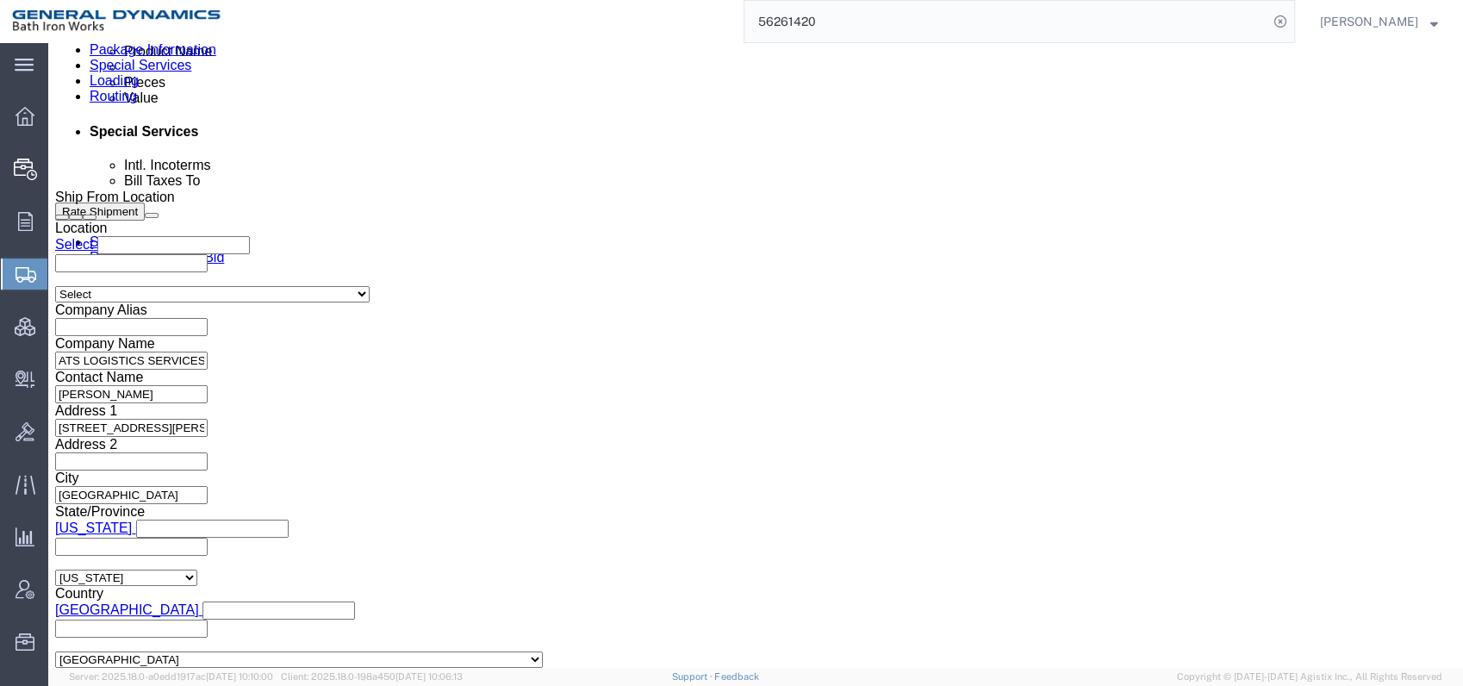
scroll to position [862, 0]
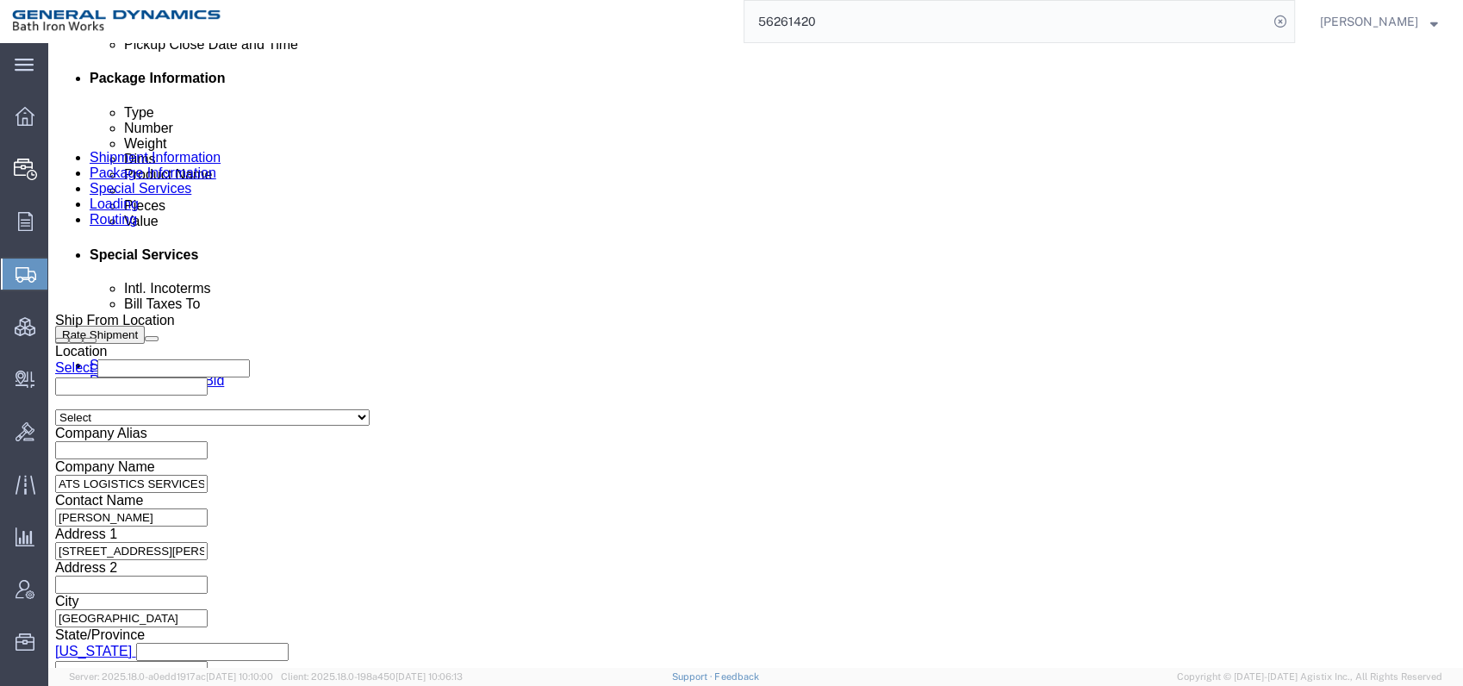
click div
click icon
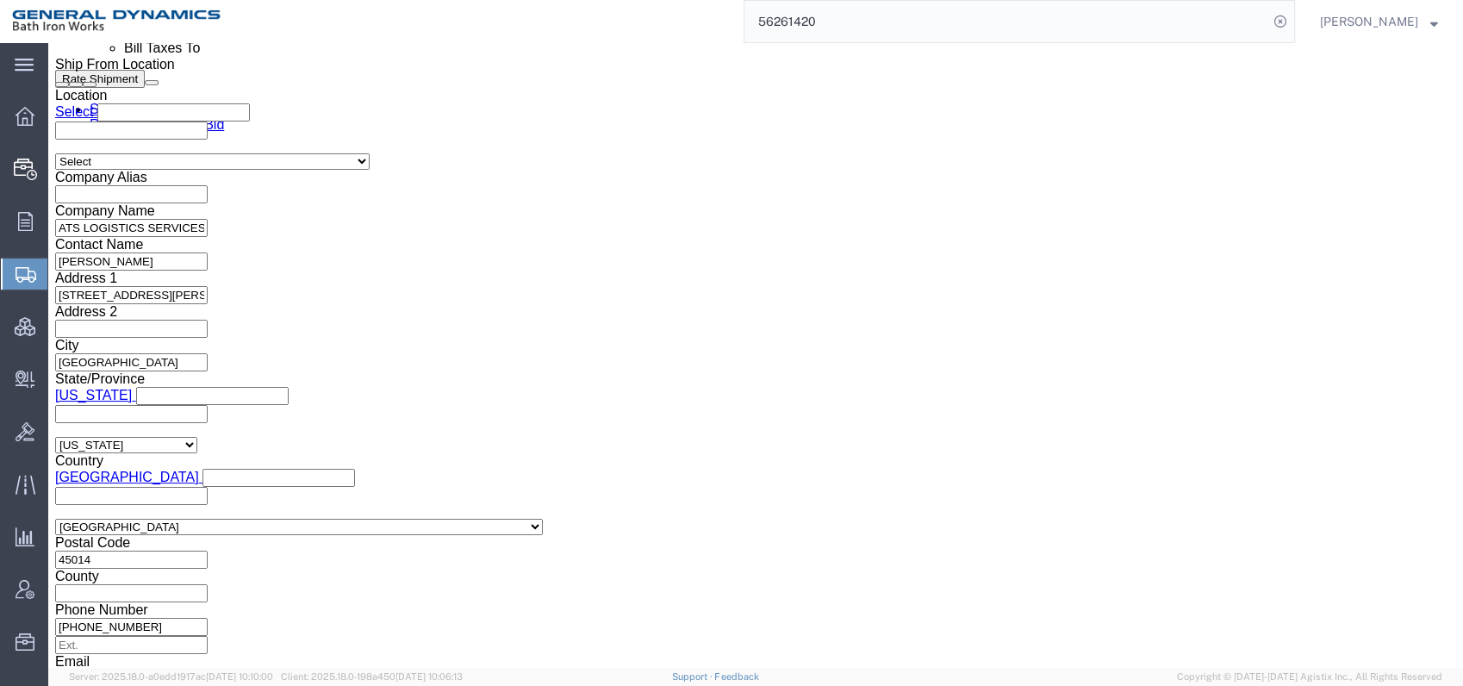
scroll to position [1128, 0]
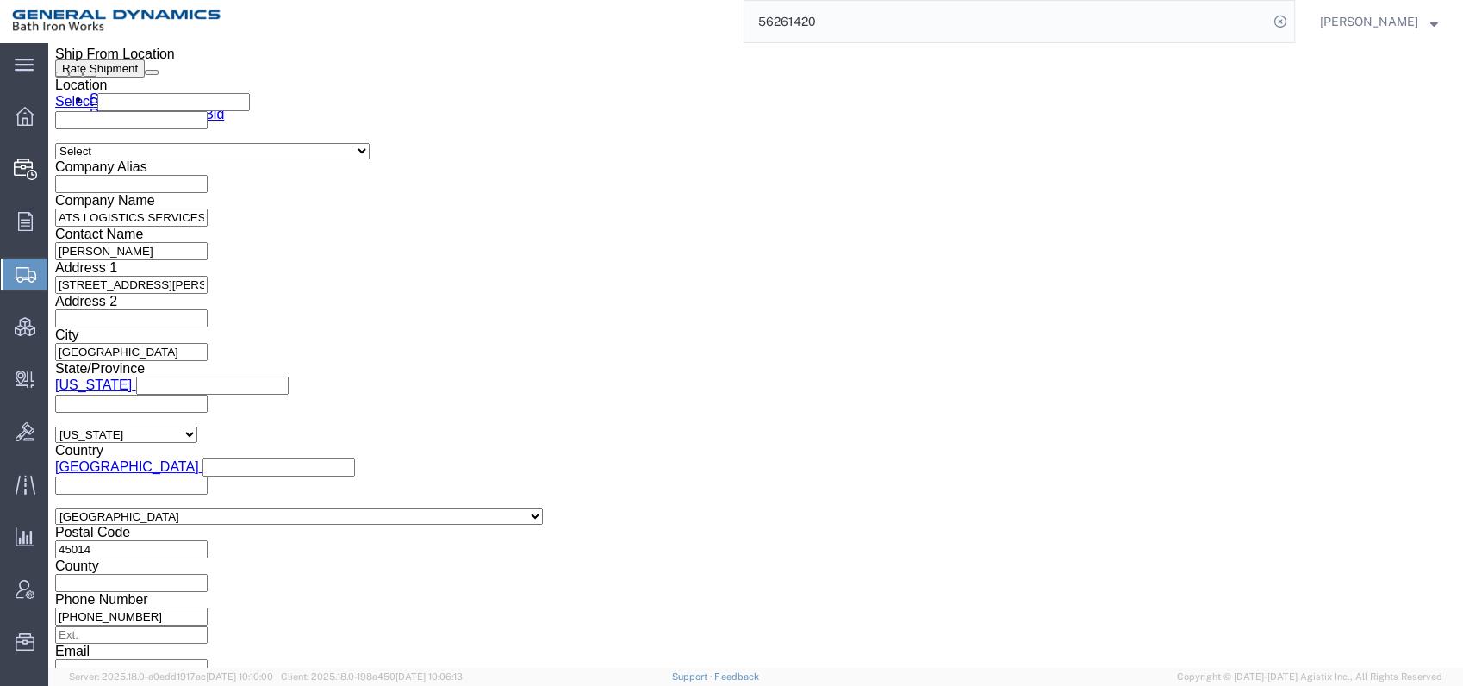
click icon
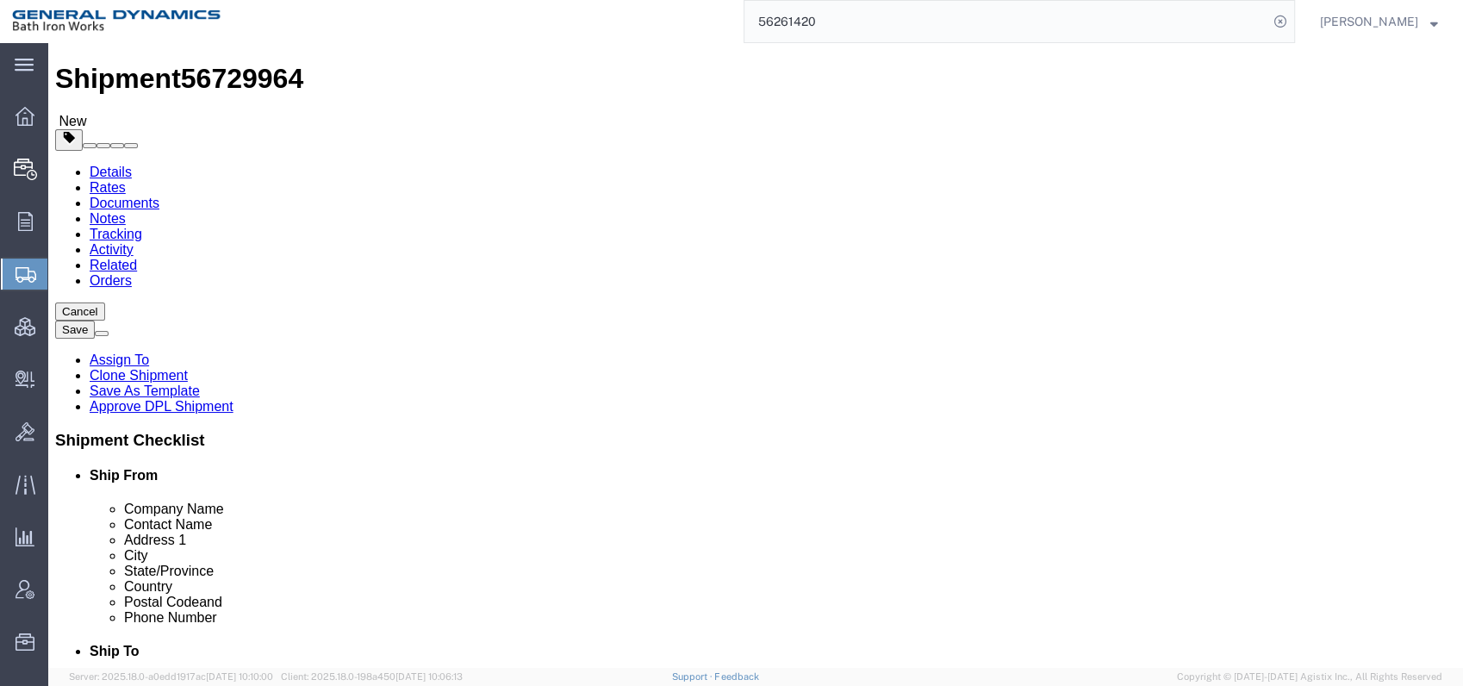
click icon
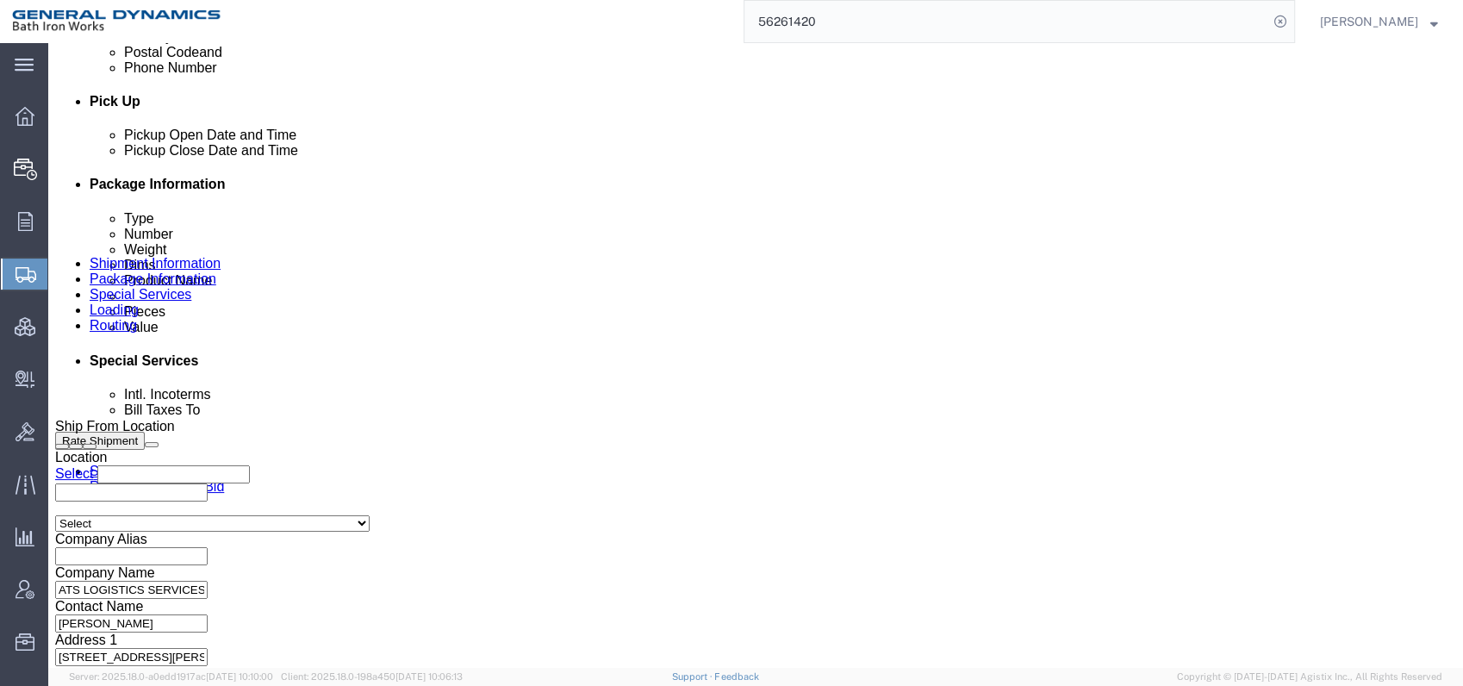
scroll to position [765, 0]
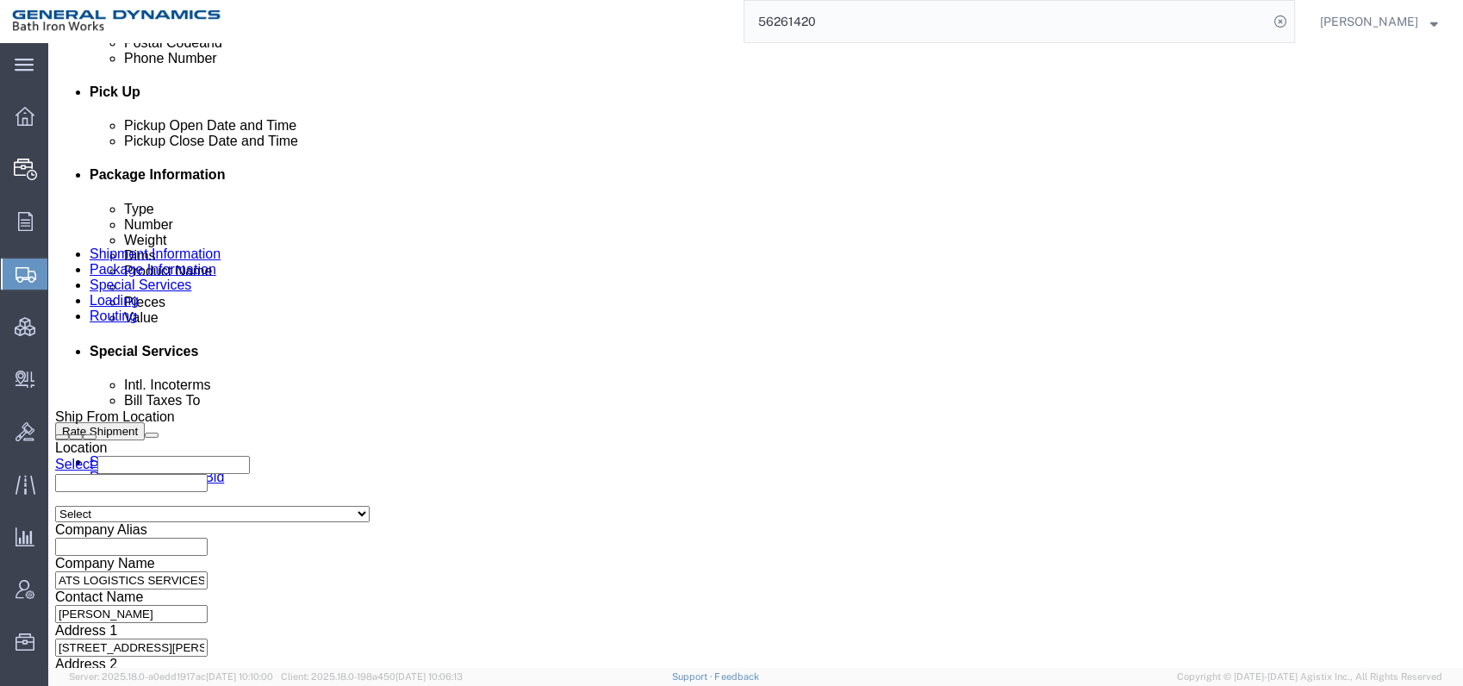
click select "Select Recipient Account Sender/Shipper Third Party Account"
select select "RCPN"
click select "Select Recipient Account Sender/Shipper Third Party Account"
type input "Bath Iron Works"
type input "[STREET_ADDRESS][US_STATE]"
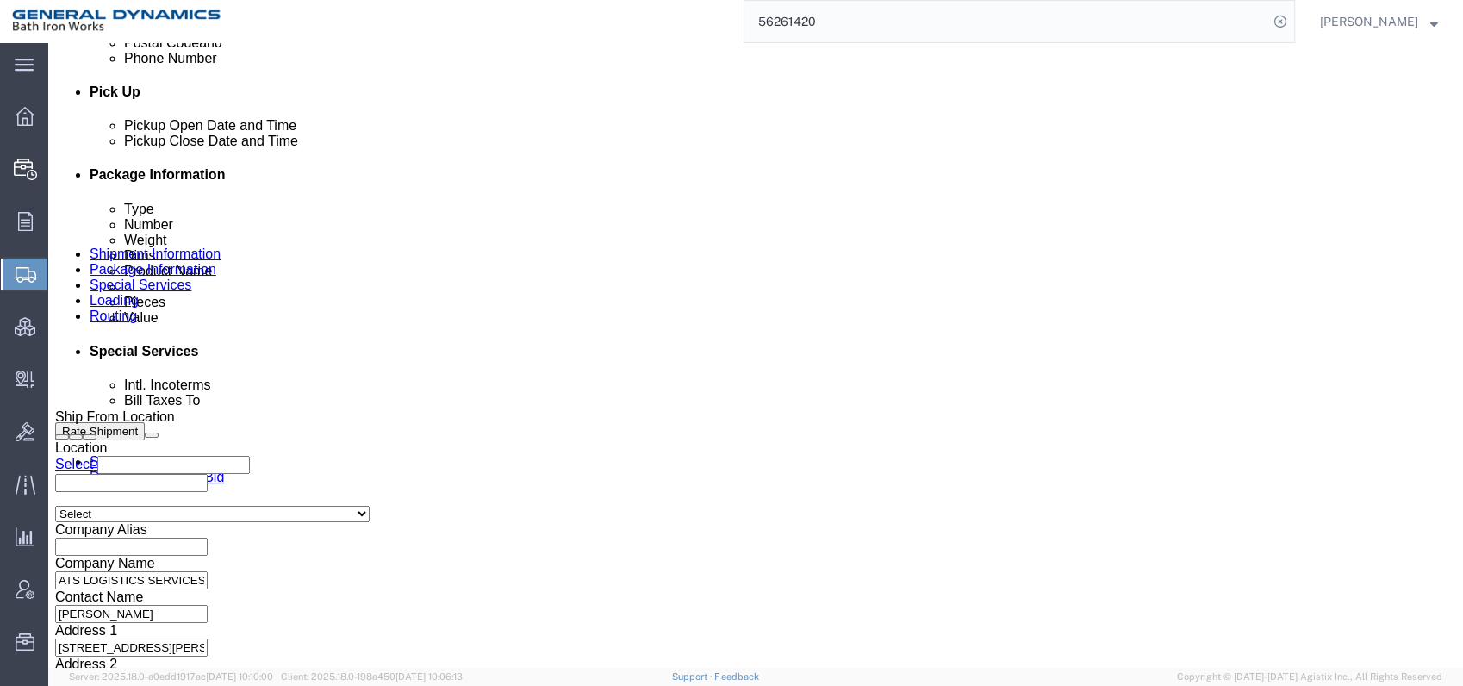
select select "US"
select select "ME"
type input "[PHONE_NUMBER]"
type input "[PERSON_NAME]"
type input "Bath"
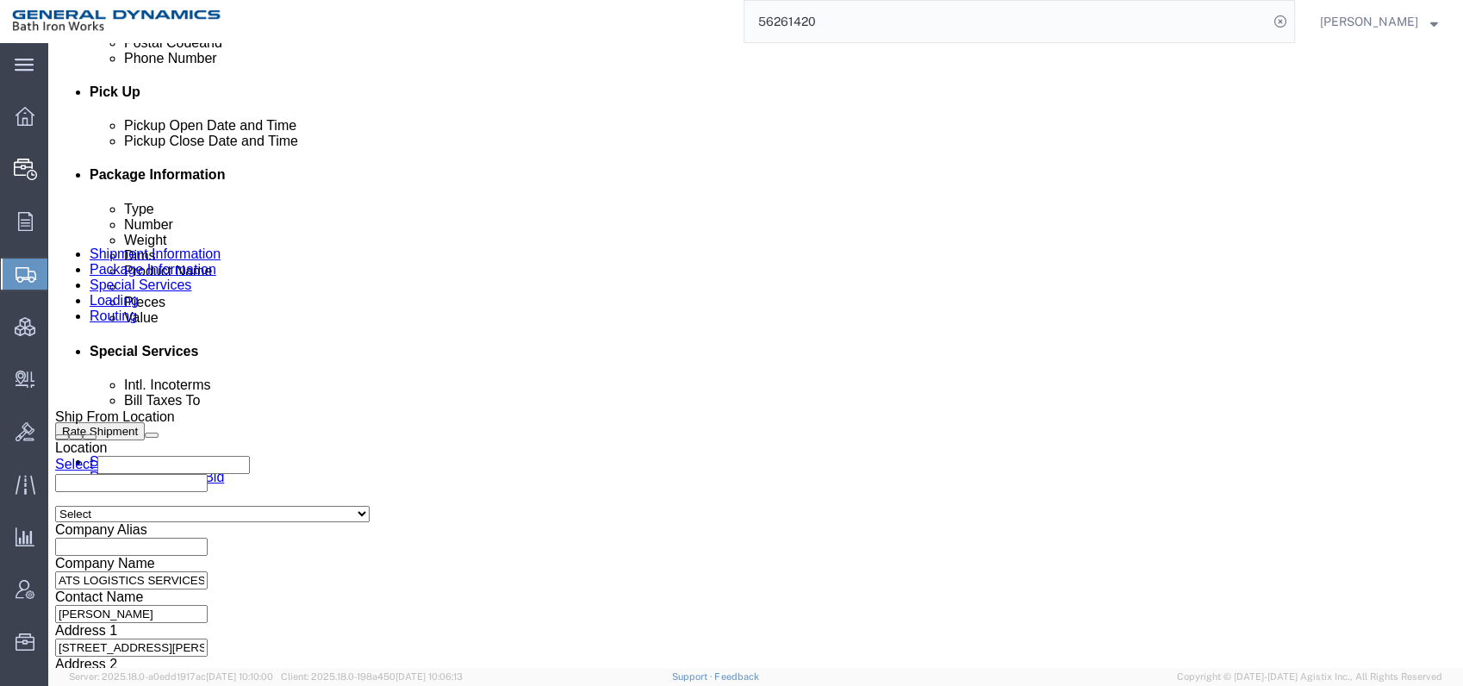
type input "04530"
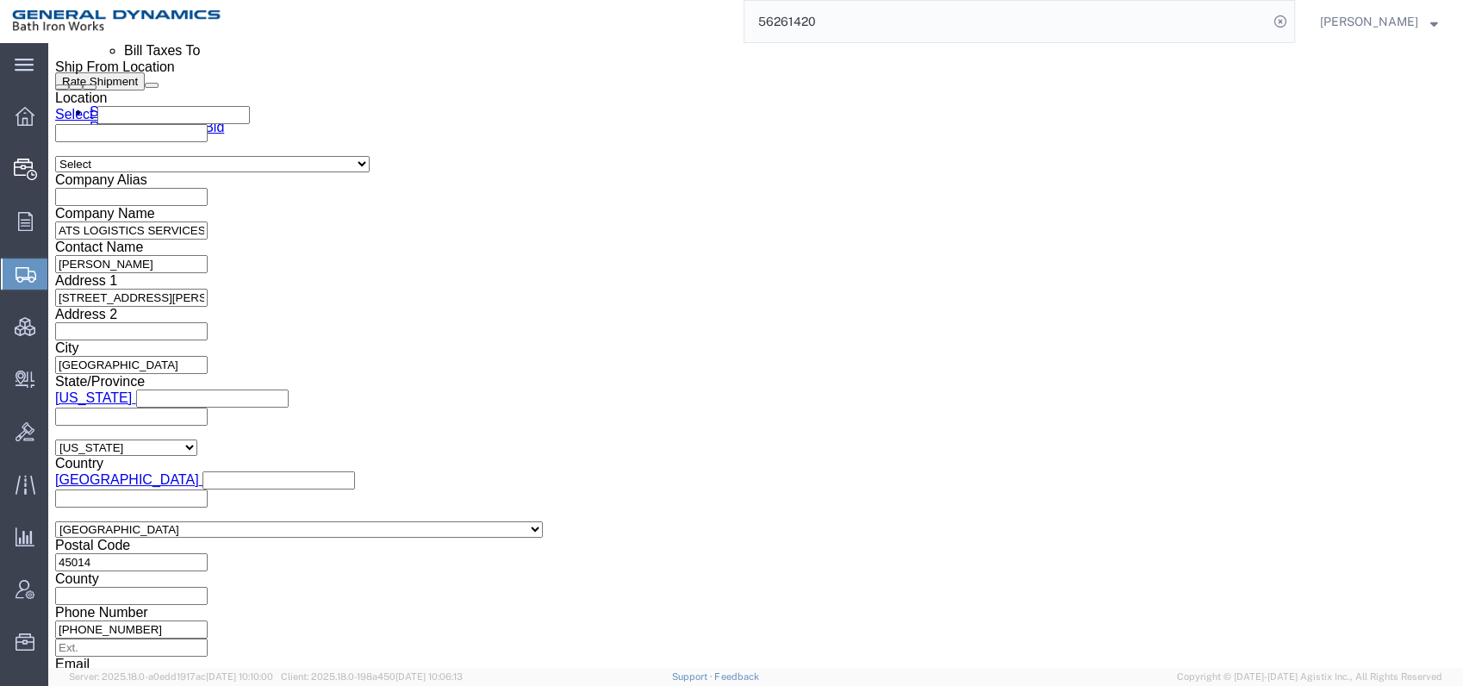
scroll to position [1149, 0]
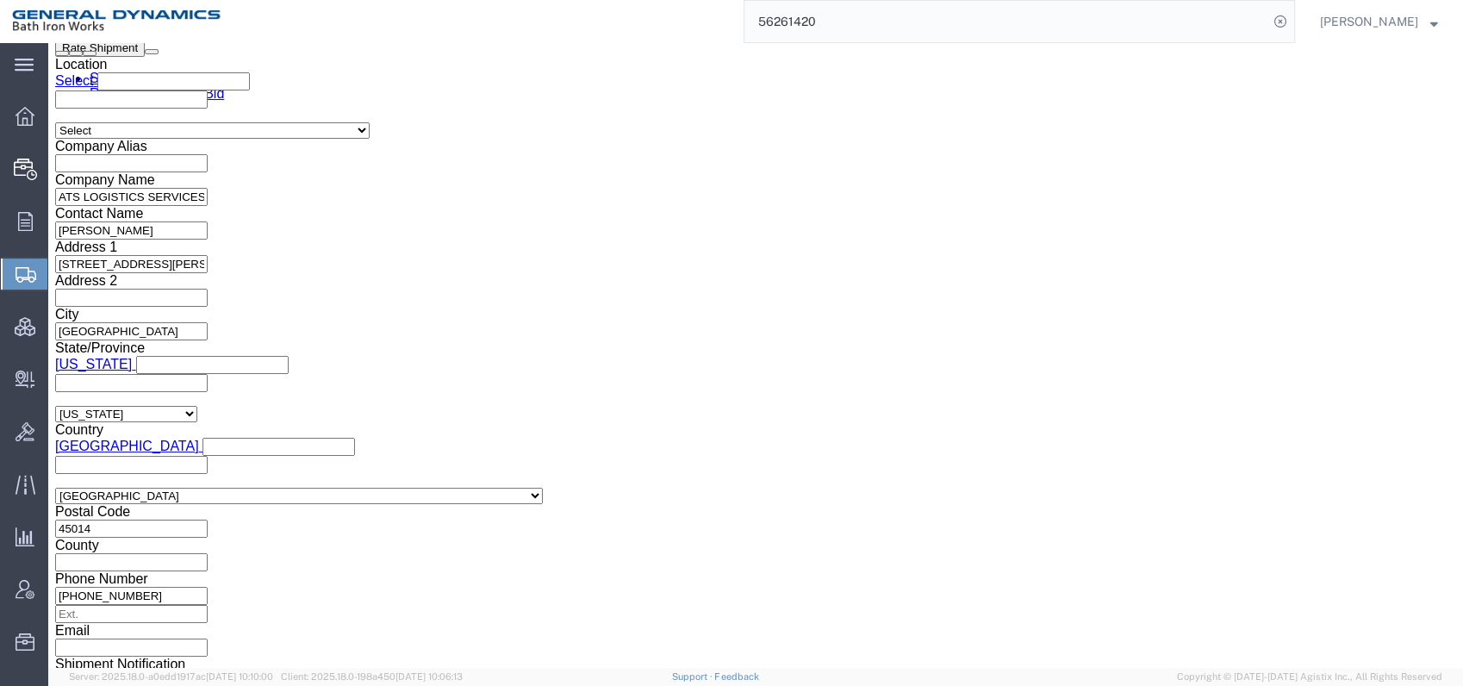
click icon
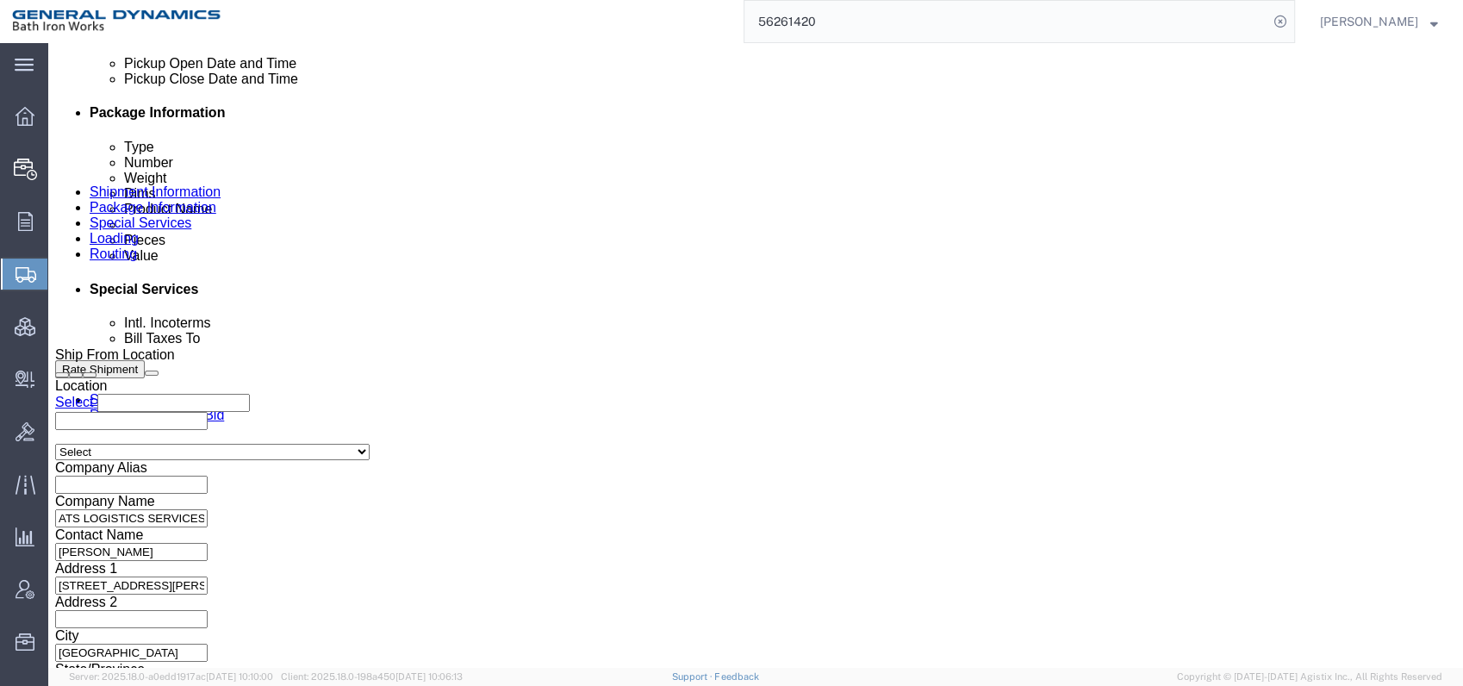
scroll to position [745, 0]
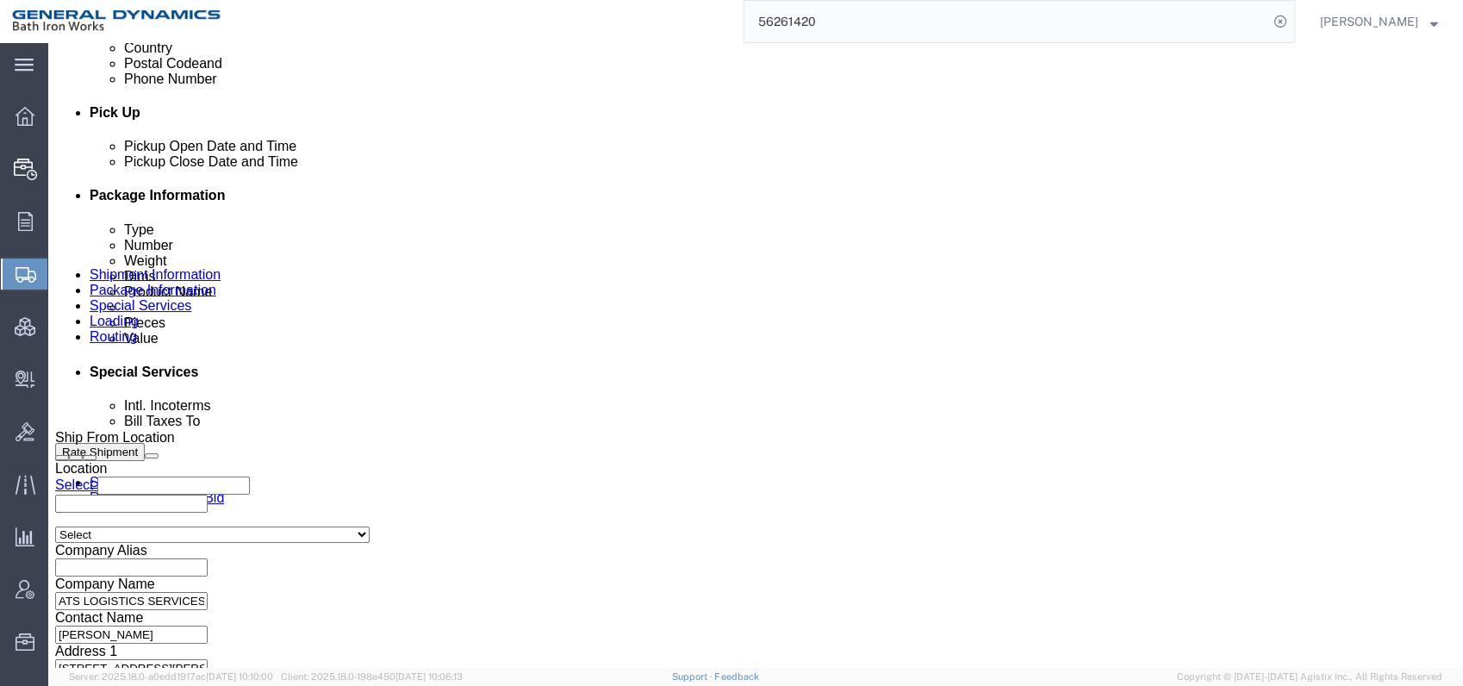
click div
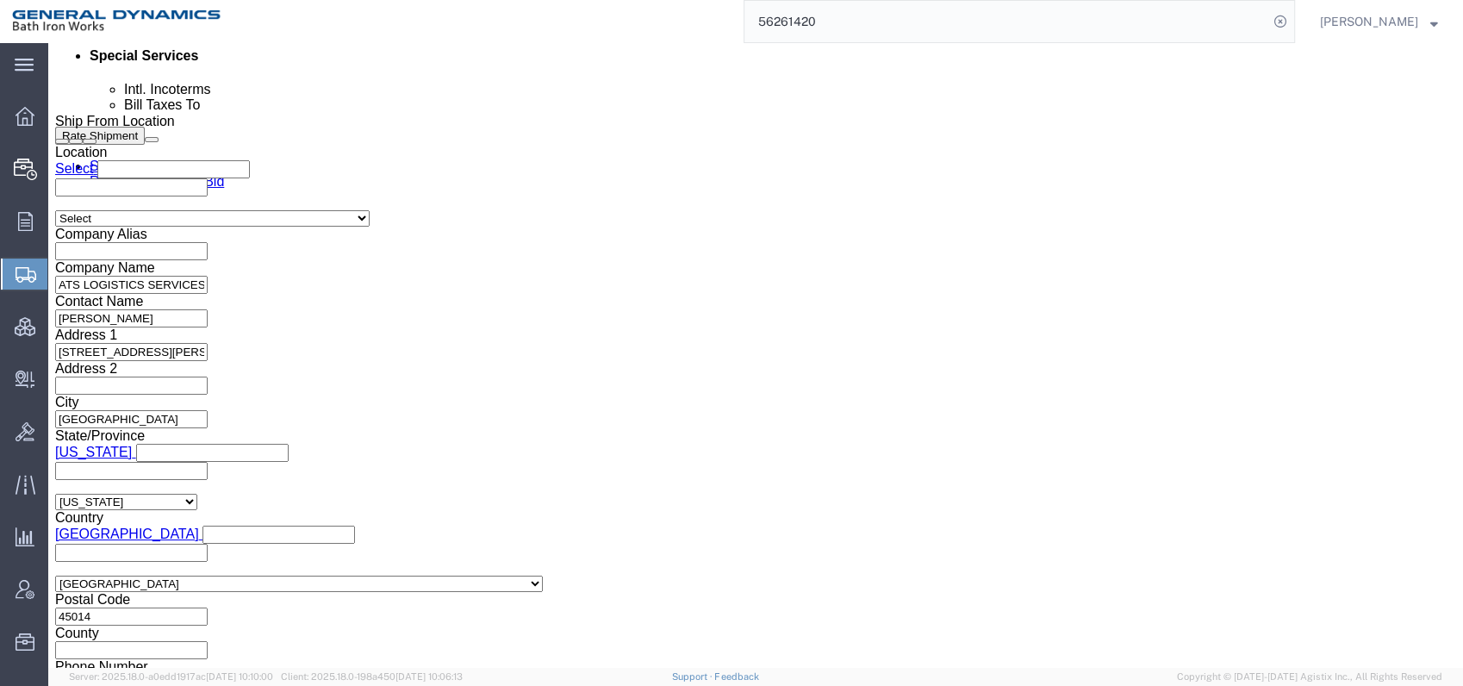
scroll to position [1128, 0]
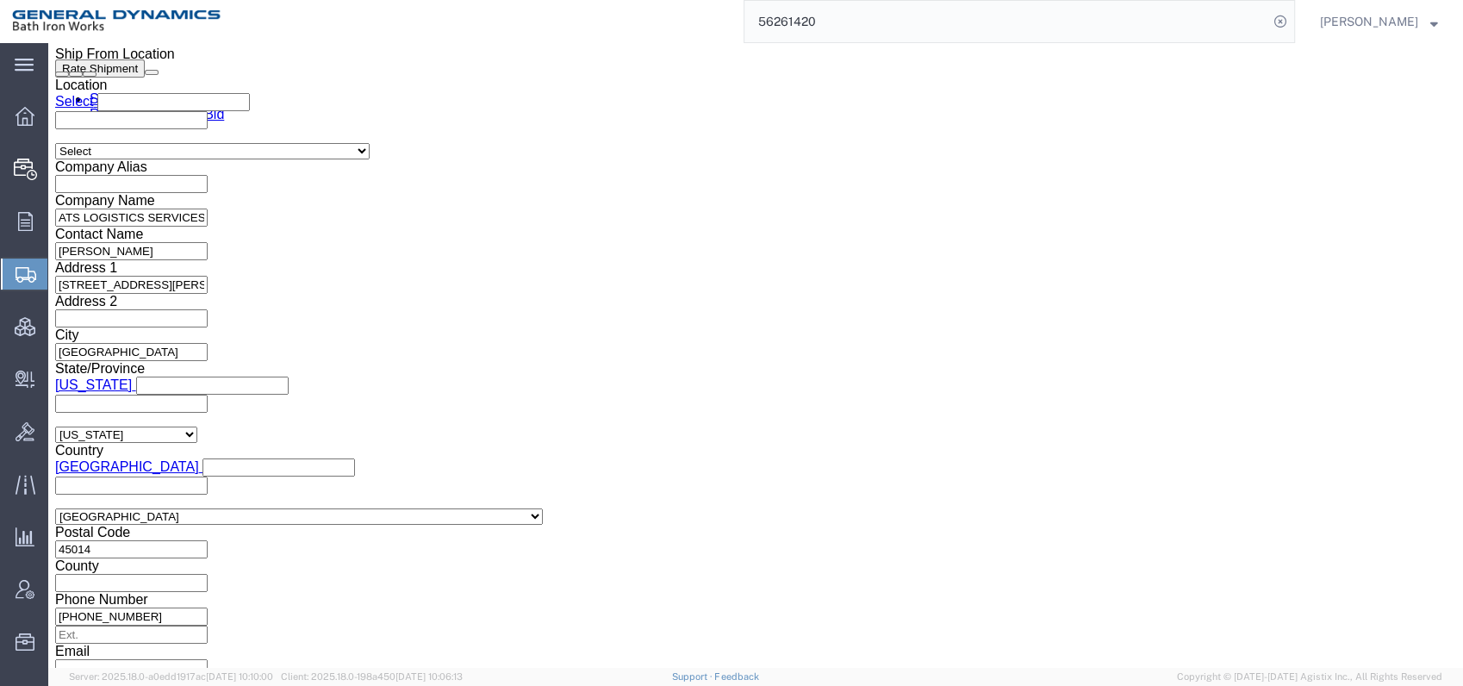
click button "Rate Shipment"
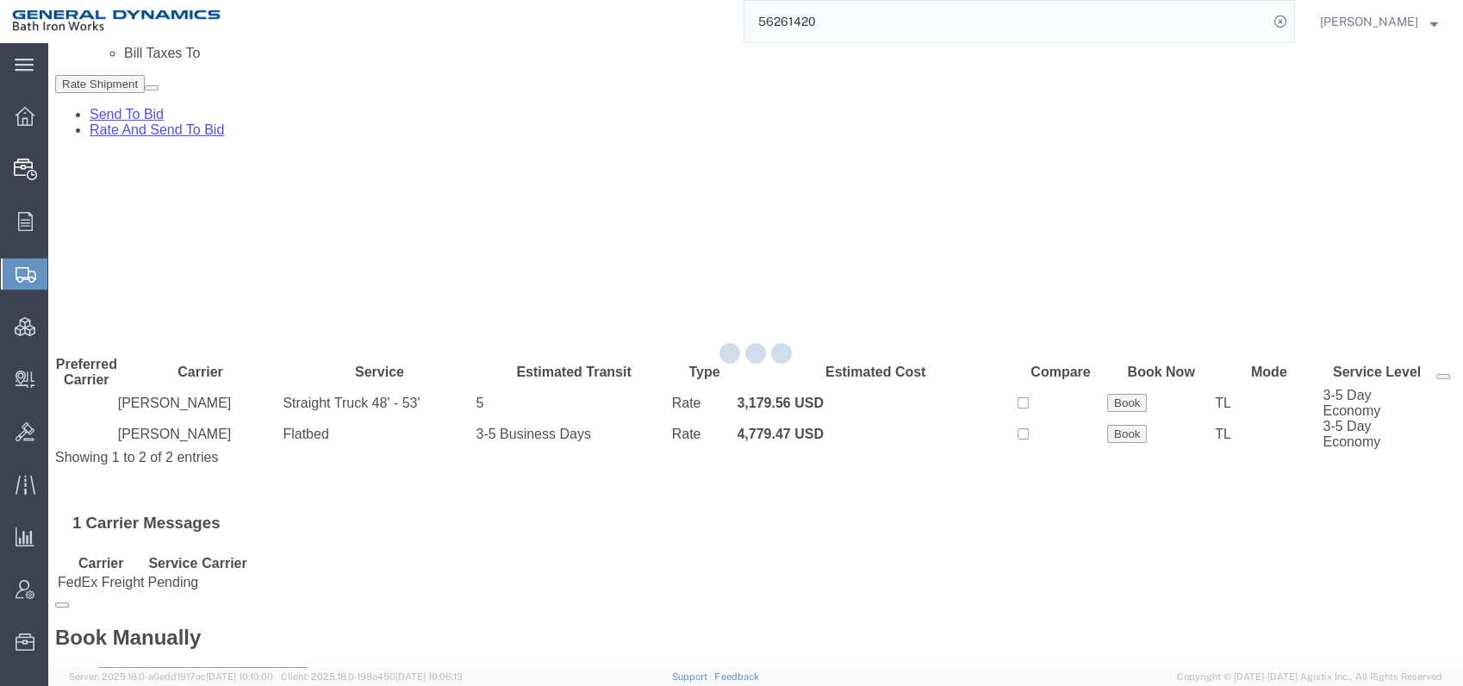
scroll to position [0, 0]
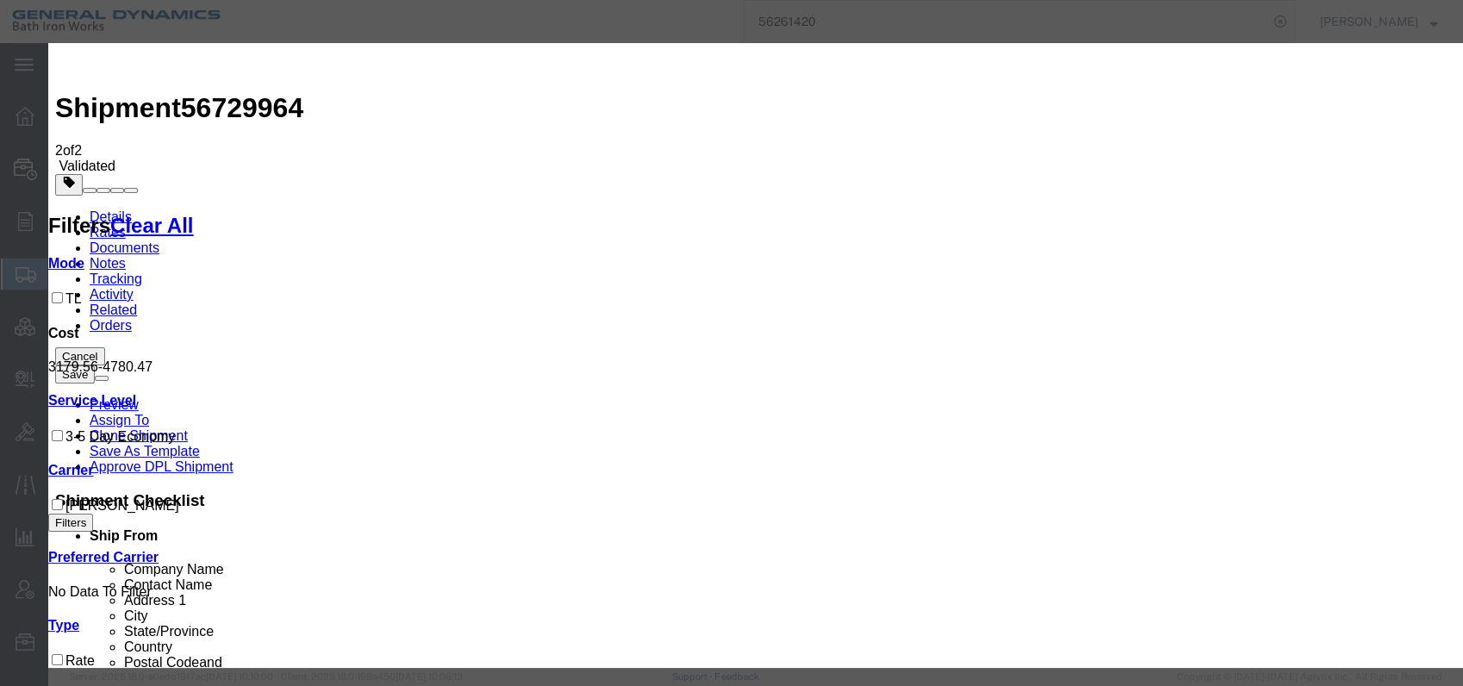
select select "6922"
select select "16774"
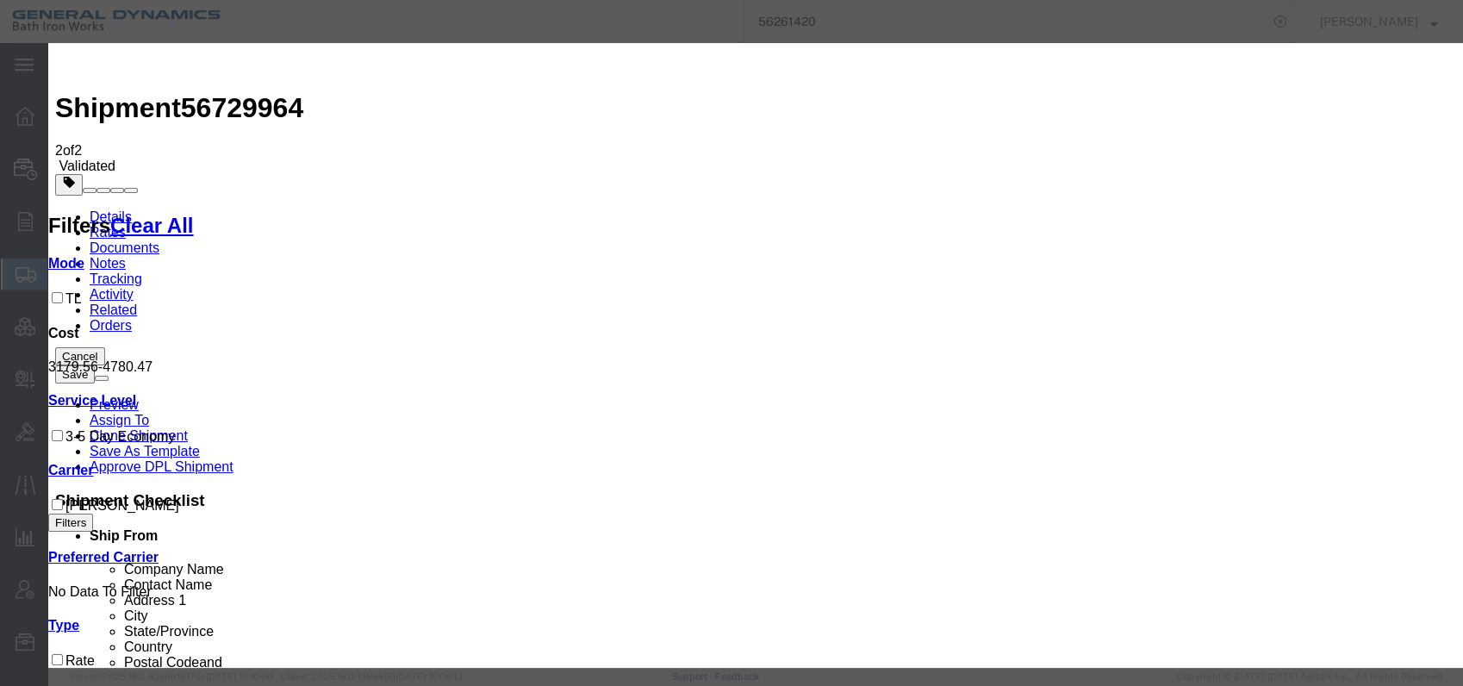
type input "[DATE]"
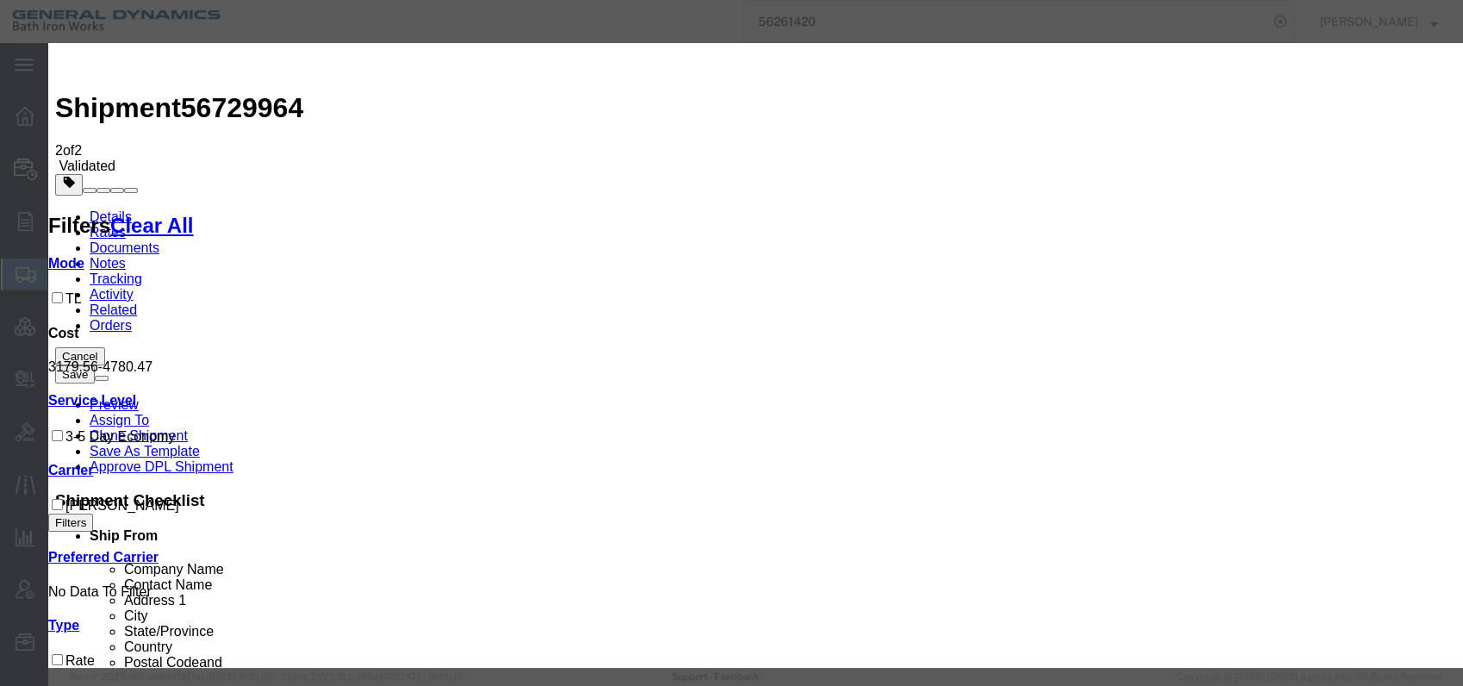
scroll to position [96, 0]
select select "1500"
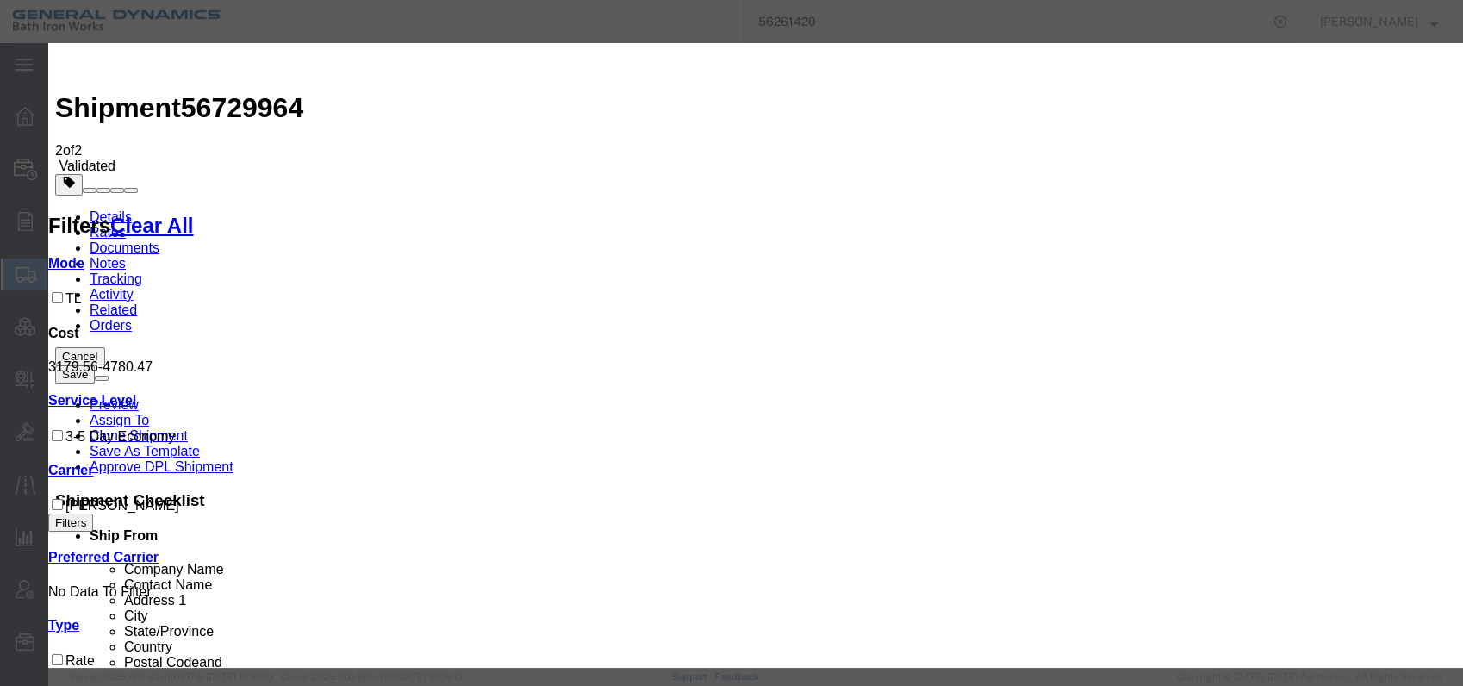
type input "00526APBSK-2"
type input "[PERSON_NAME]"
type input "[PHONE_NUMBER]"
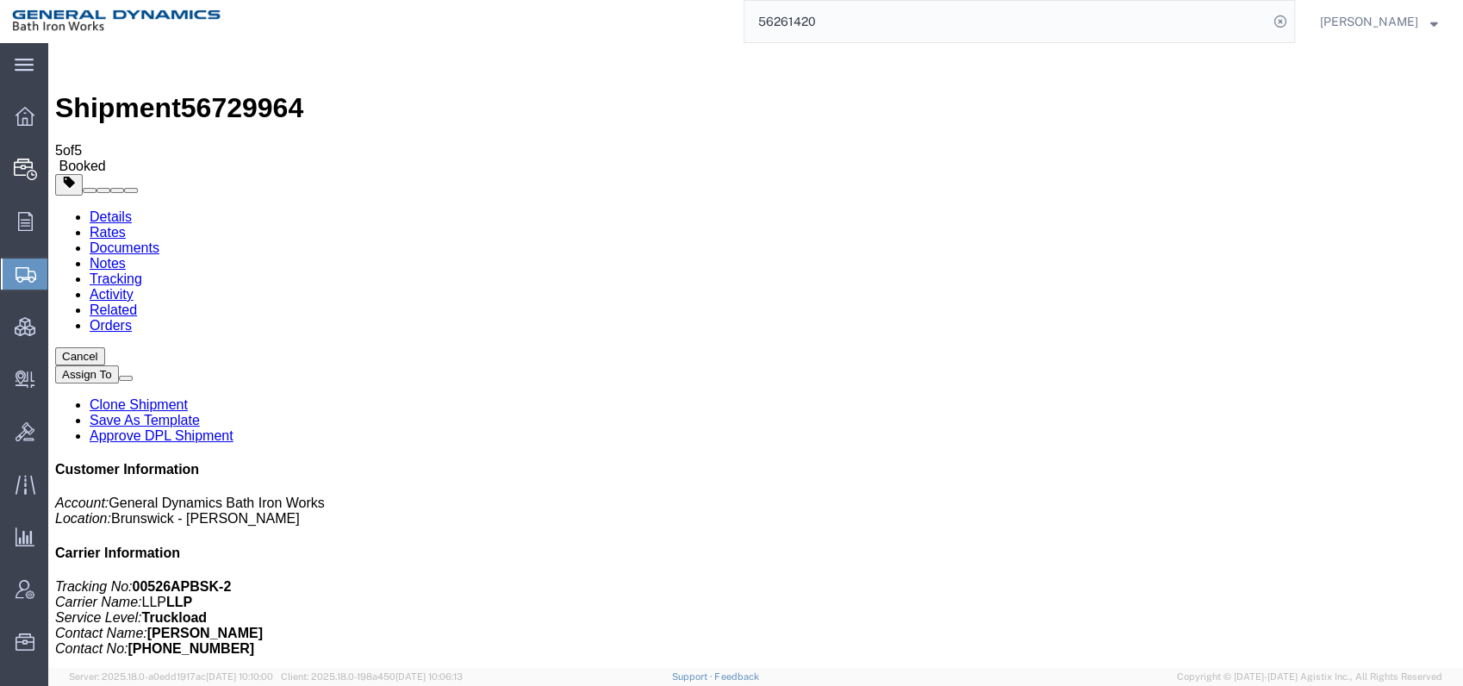
click at [102, 209] on link "Details" at bounding box center [111, 216] width 42 height 15
click span "button"
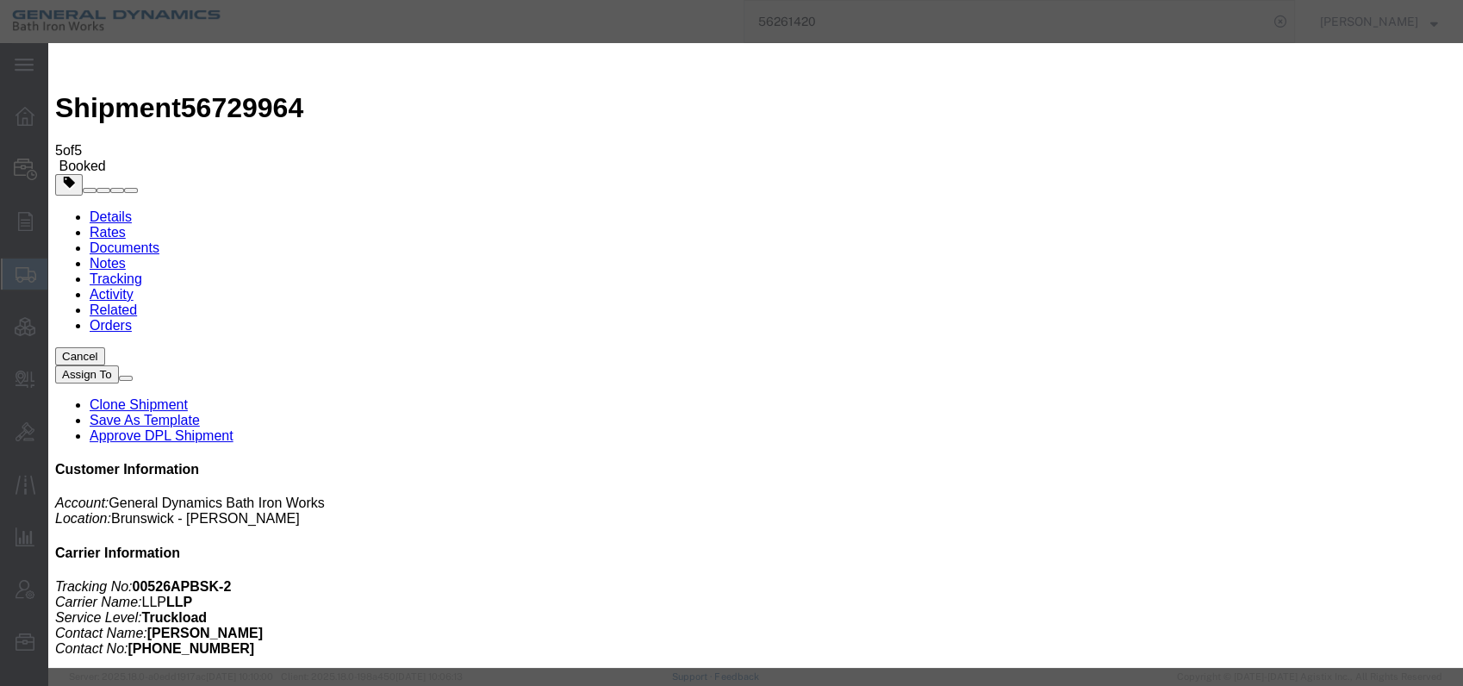
click div "[DATE] 8:00 AM"
click button "Apply"
click div "[DATE] 9:00 AM"
click input "3:00 AM"
type input "3:00 PM"
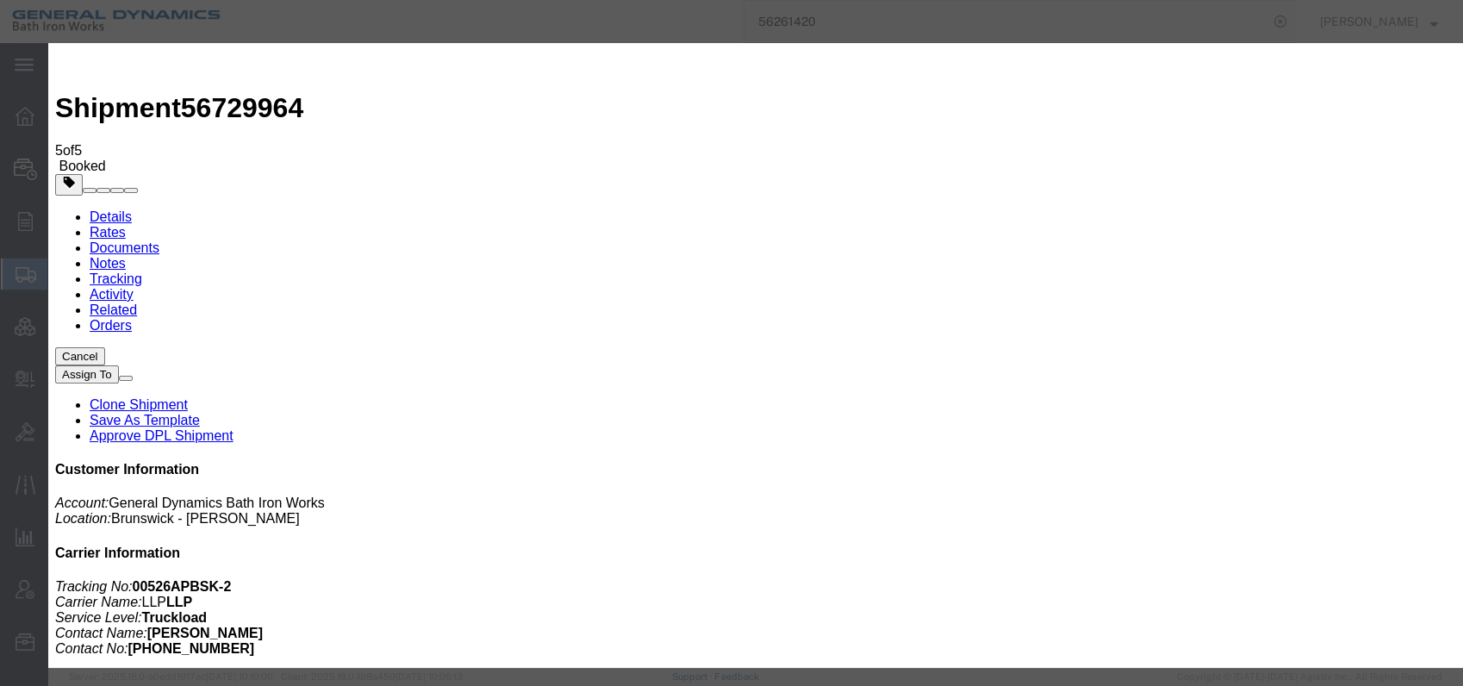
click button "Apply"
click div "[DATE] 10:00 AM"
click input "10:00 AM"
type input "7:00 AM"
click button "Apply"
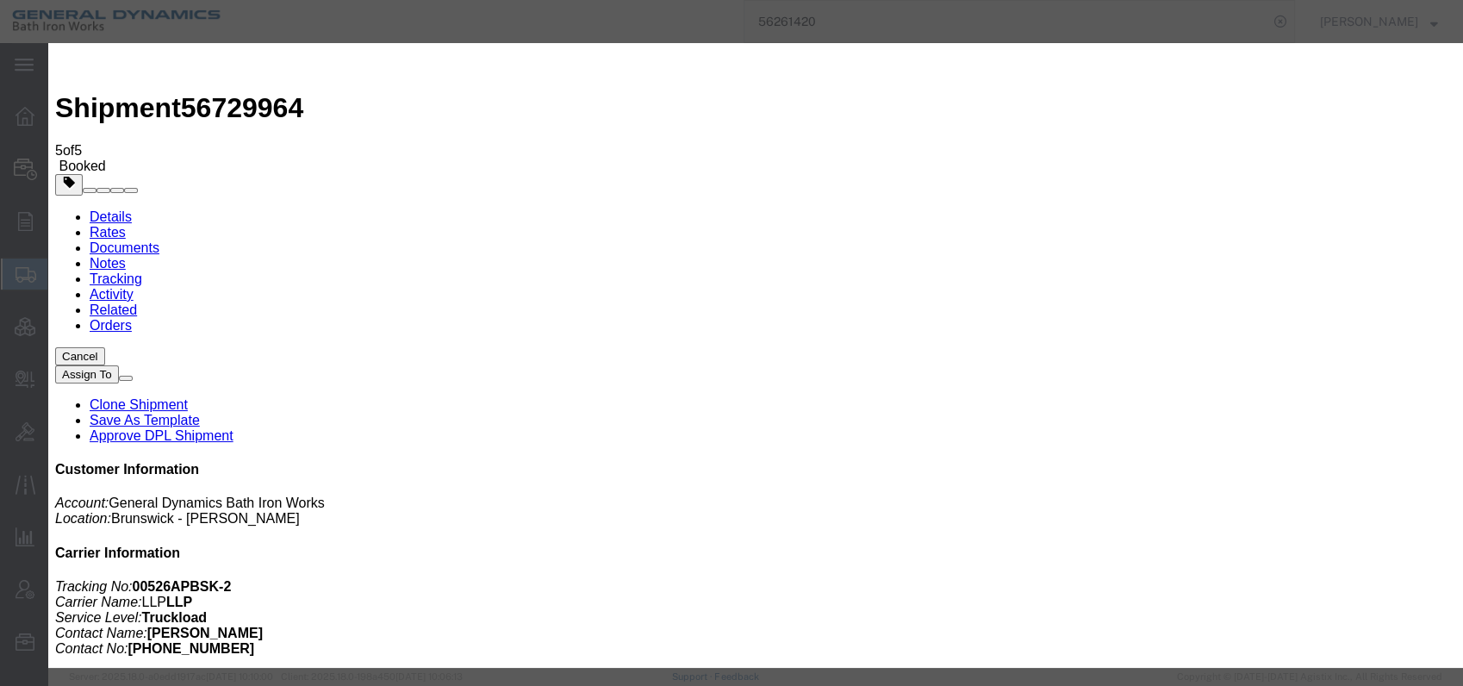
click div "[DATE] 8:00 AM"
click input "3:00 AM"
type input "3:00 PM"
click button "Apply"
click button "Save"
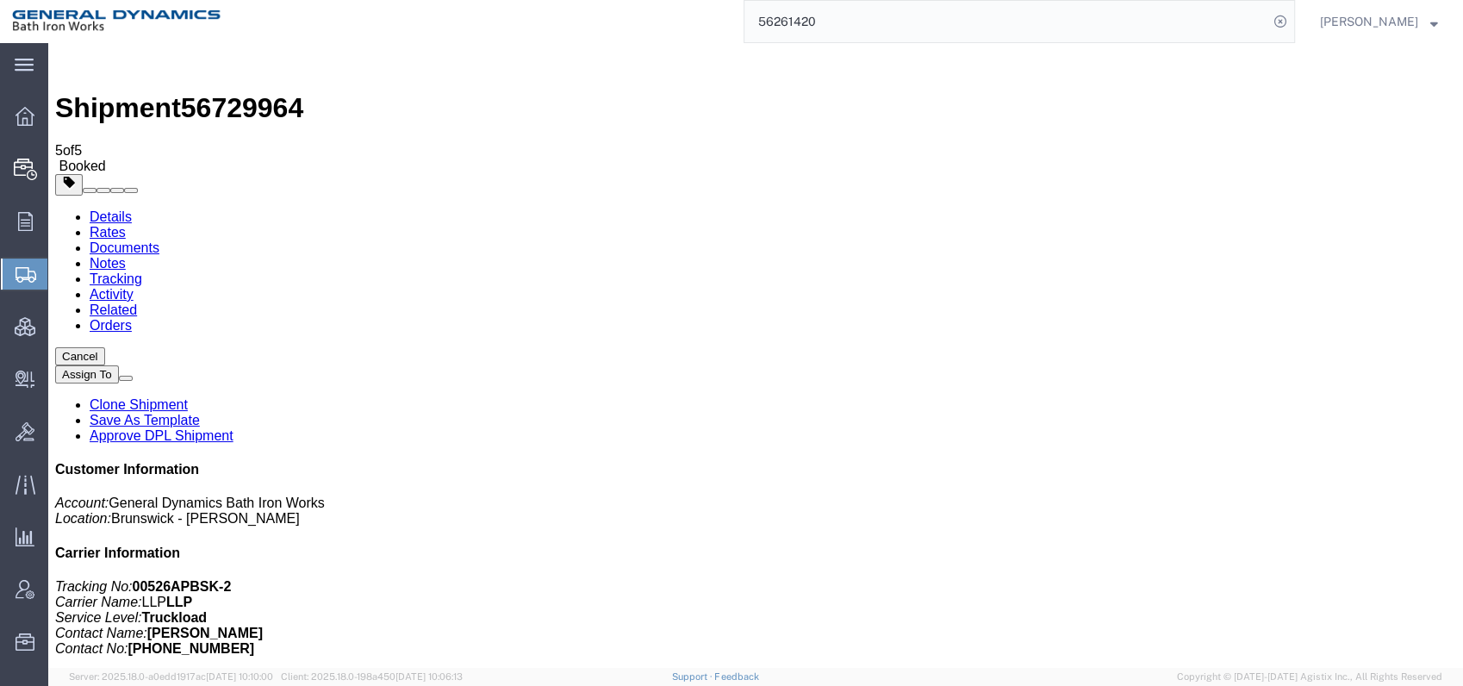
click button "Close"
click link "Documents"
